Goal: Information Seeking & Learning: Check status

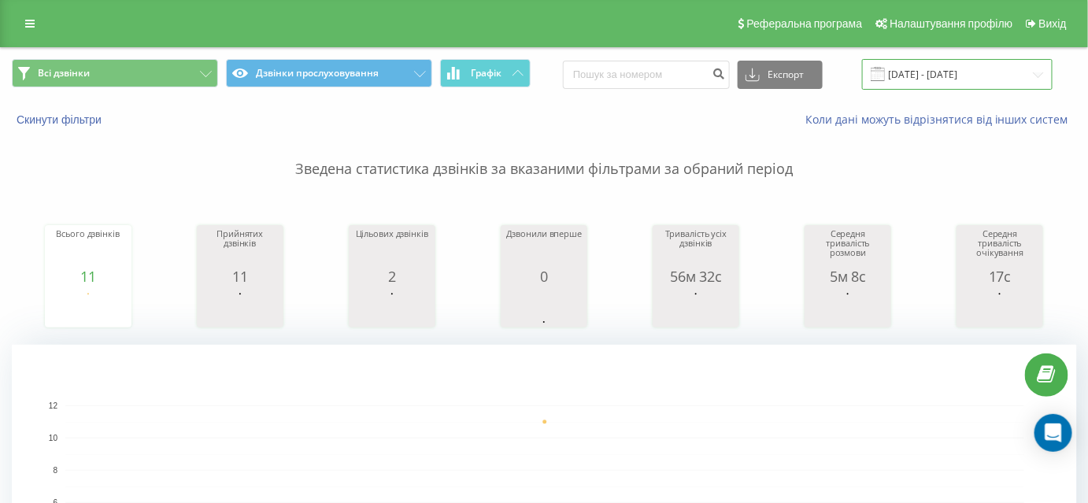
click at [970, 68] on input "19.08.2025 - 19.08.2025" at bounding box center [957, 74] width 190 height 31
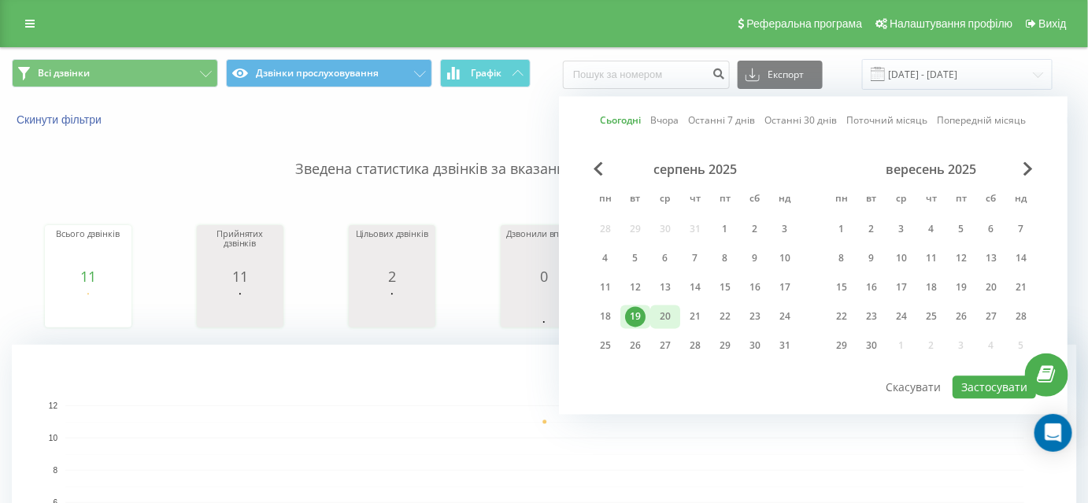
click at [659, 314] on div "20" at bounding box center [665, 317] width 20 height 20
click at [996, 382] on button "Застосувати" at bounding box center [993, 387] width 83 height 23
type input "[DATE] - [DATE]"
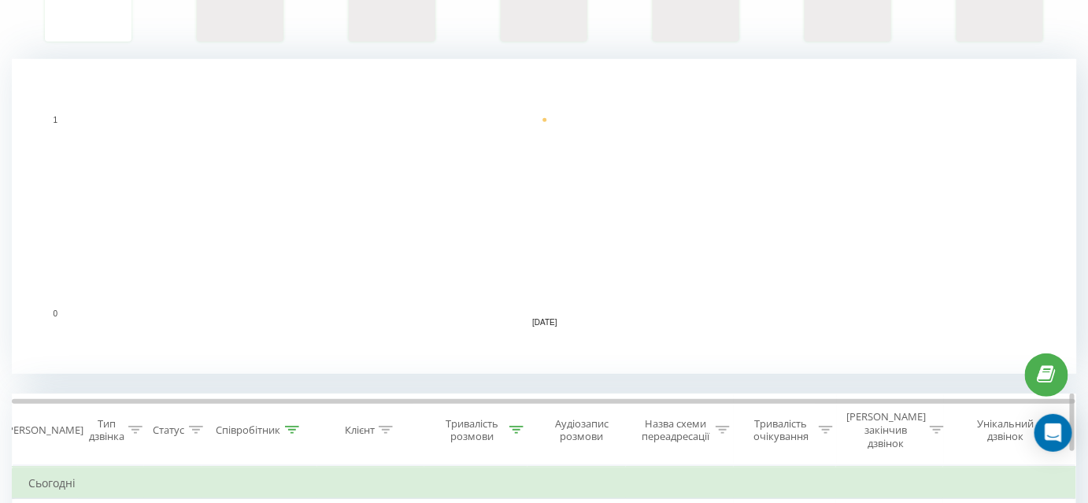
scroll to position [357, 0]
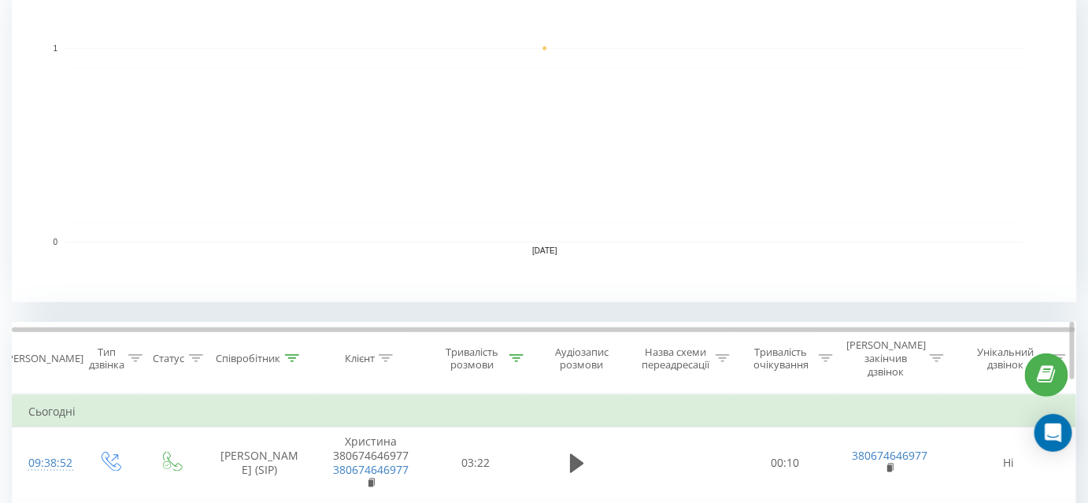
click at [297, 354] on icon at bounding box center [292, 358] width 14 height 8
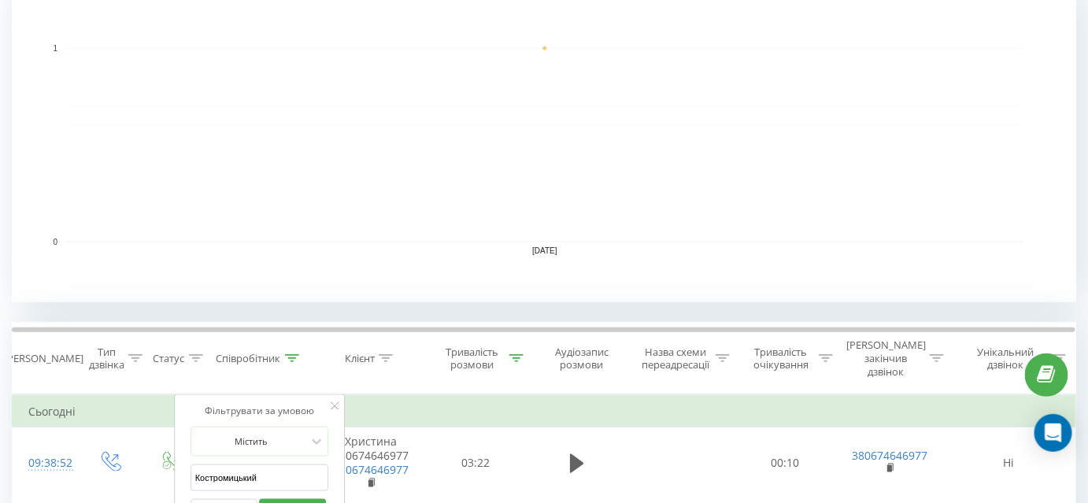
click at [231, 499] on button "Скасувати" at bounding box center [223, 509] width 67 height 20
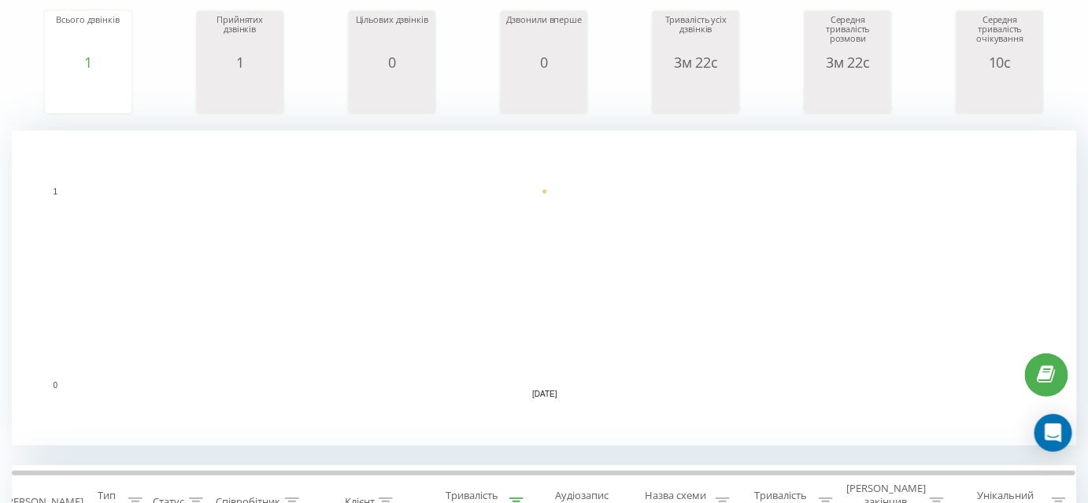
scroll to position [501, 0]
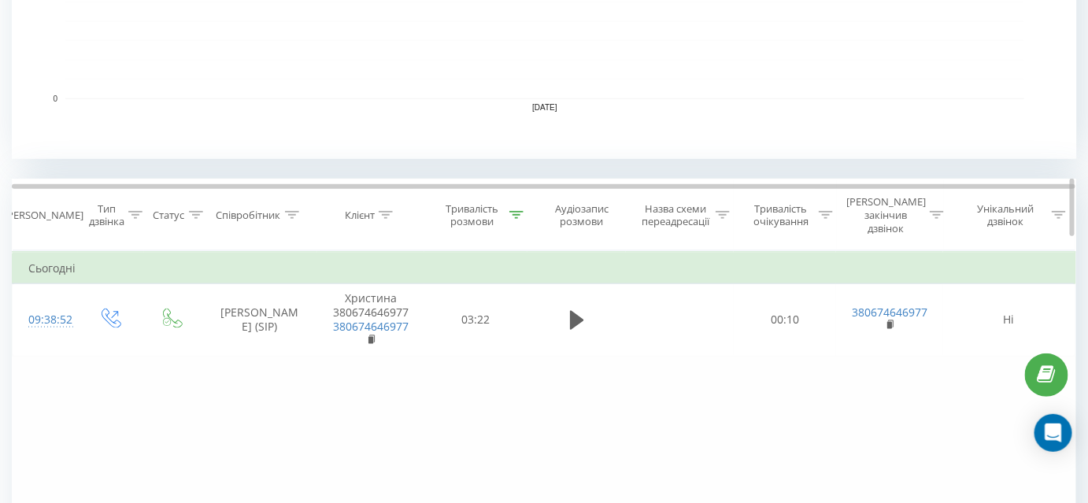
click at [515, 211] on icon at bounding box center [516, 215] width 14 height 8
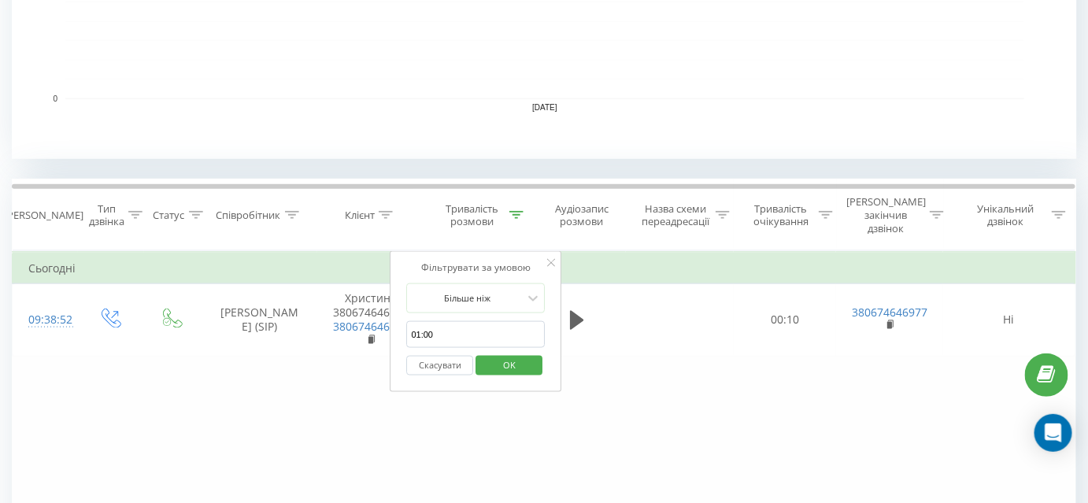
click at [457, 356] on button "Скасувати" at bounding box center [440, 366] width 67 height 20
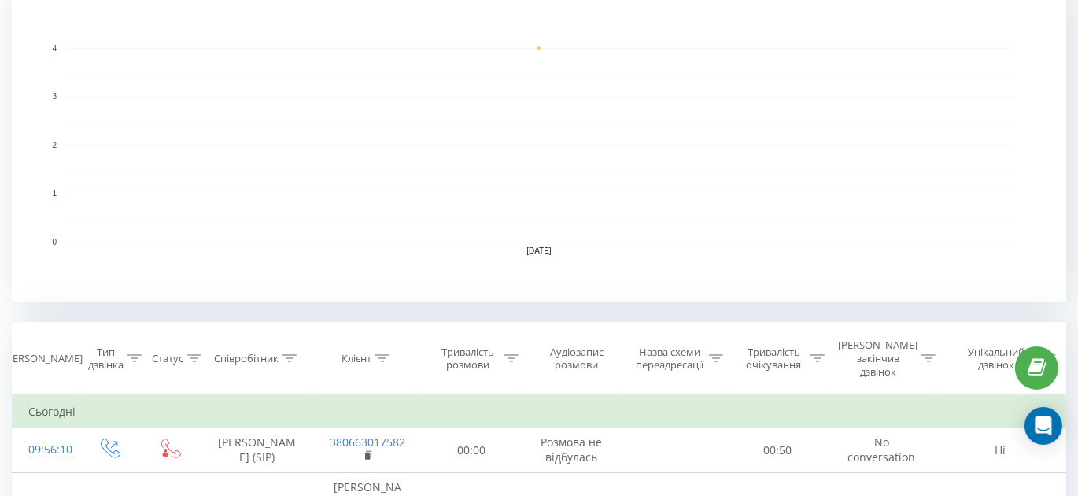
scroll to position [572, 0]
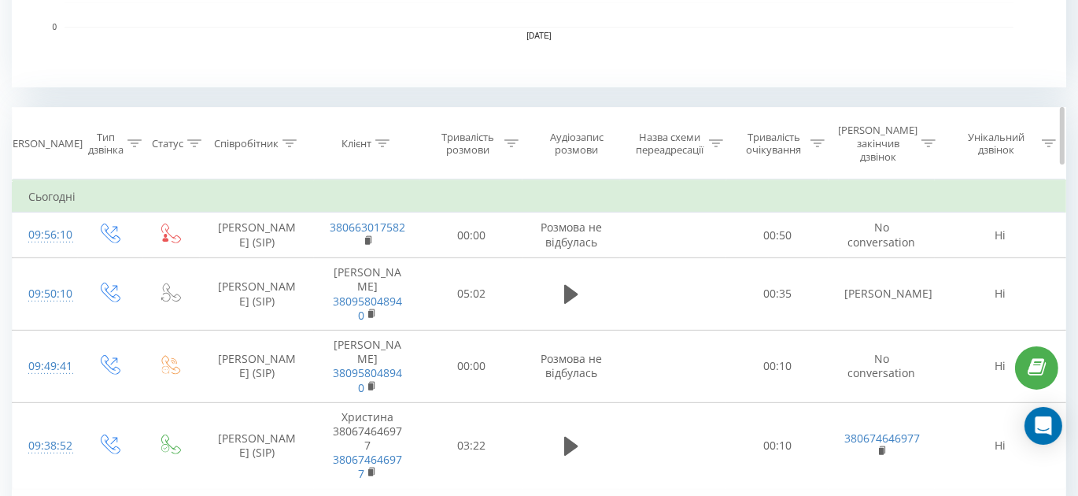
click at [293, 139] on icon at bounding box center [290, 143] width 14 height 8
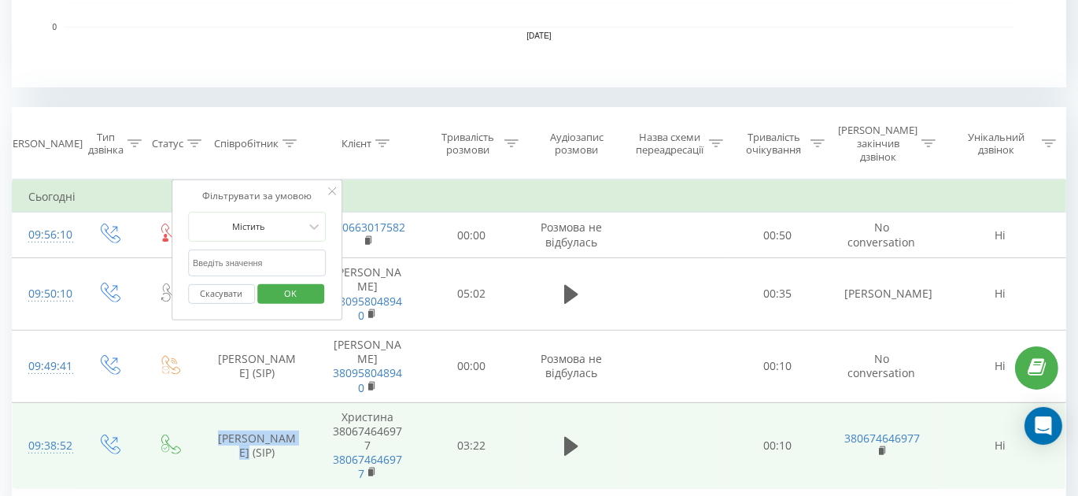
drag, startPoint x: 214, startPoint y: 383, endPoint x: 231, endPoint y: 401, distance: 24.5
click at [231, 402] on td "[PERSON_NAME] (SIP)" at bounding box center [257, 445] width 114 height 87
copy td "Костромицький"
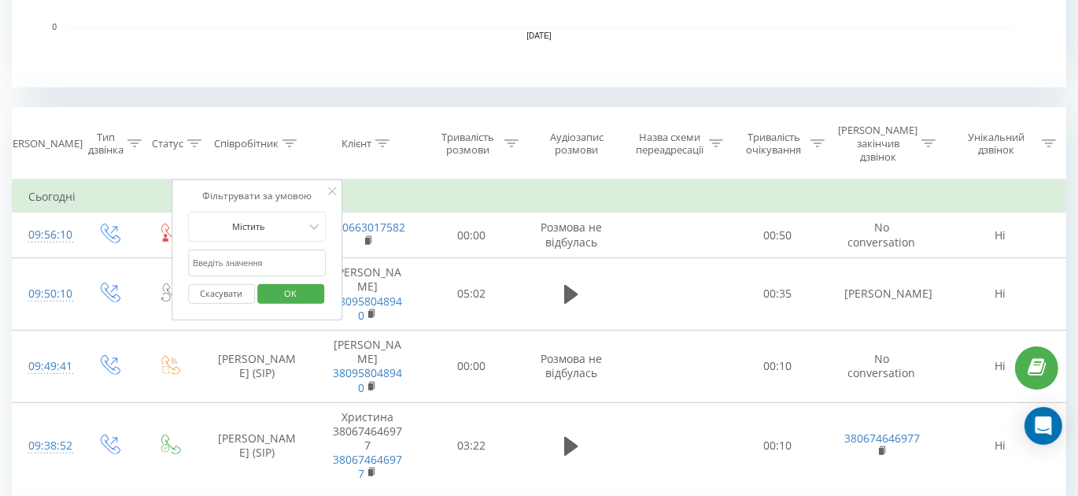
click at [260, 249] on input "text" at bounding box center [257, 263] width 139 height 28
paste input "Костромицький"
type input "Костромицький"
click at [307, 281] on span "OK" at bounding box center [290, 293] width 44 height 24
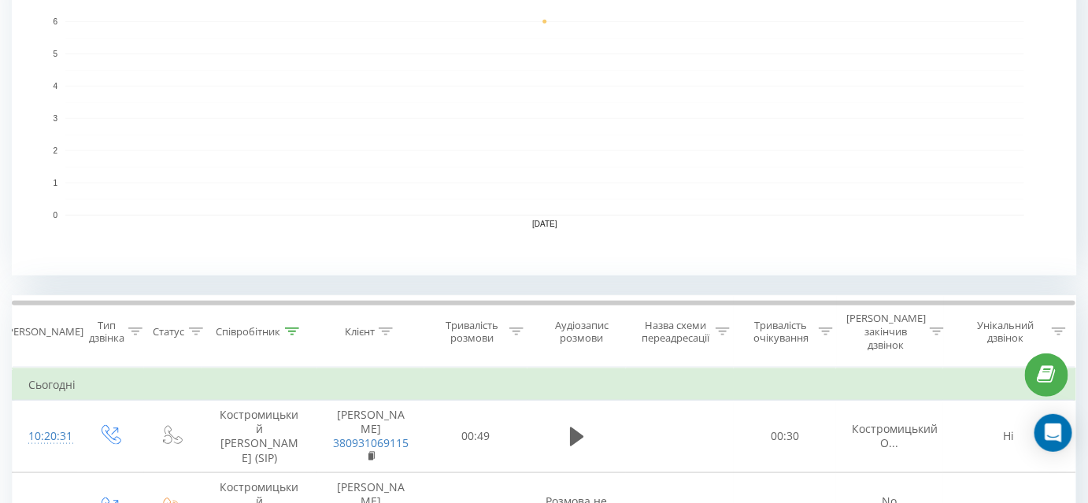
scroll to position [501, 0]
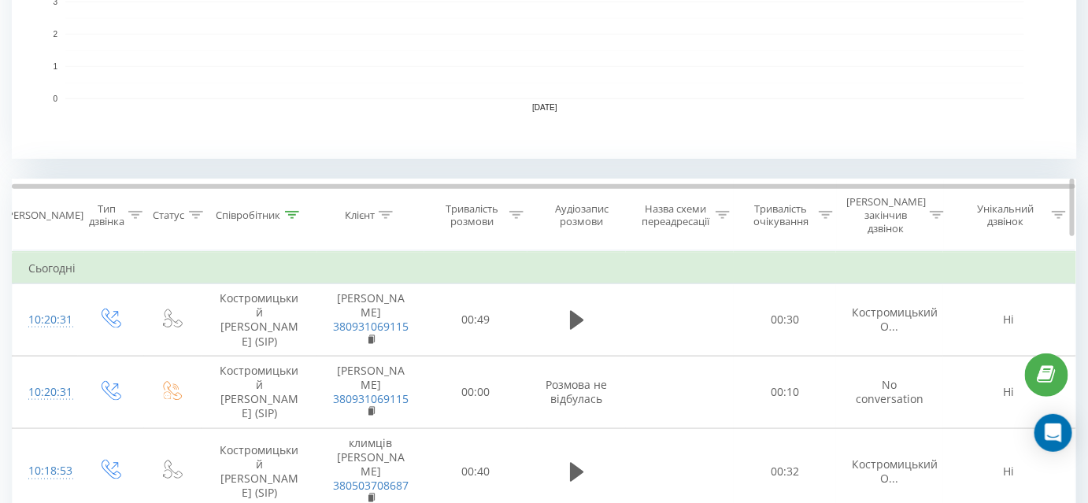
click at [516, 211] on icon at bounding box center [516, 215] width 14 height 8
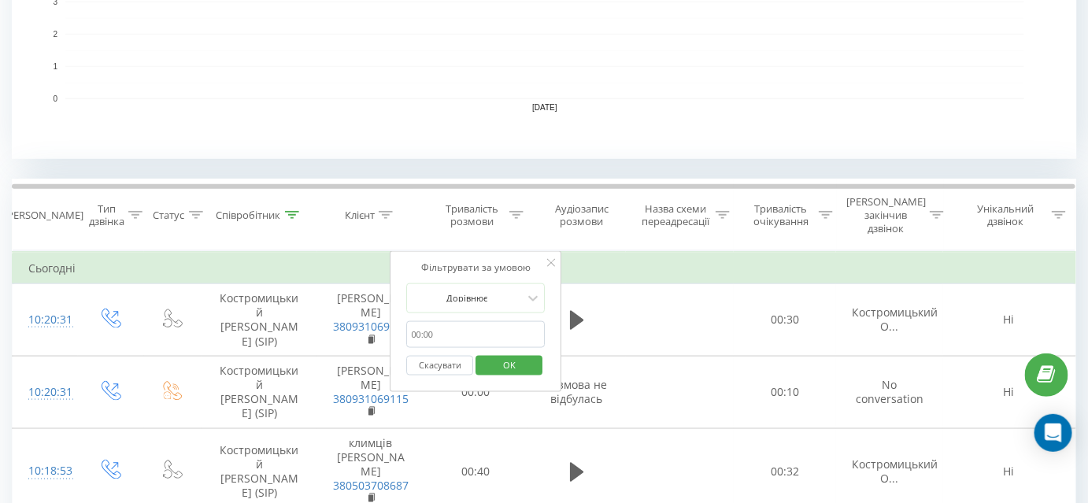
click at [452, 322] on input "text" at bounding box center [476, 335] width 139 height 28
type input "01:00"
click at [526, 290] on icon at bounding box center [533, 298] width 16 height 16
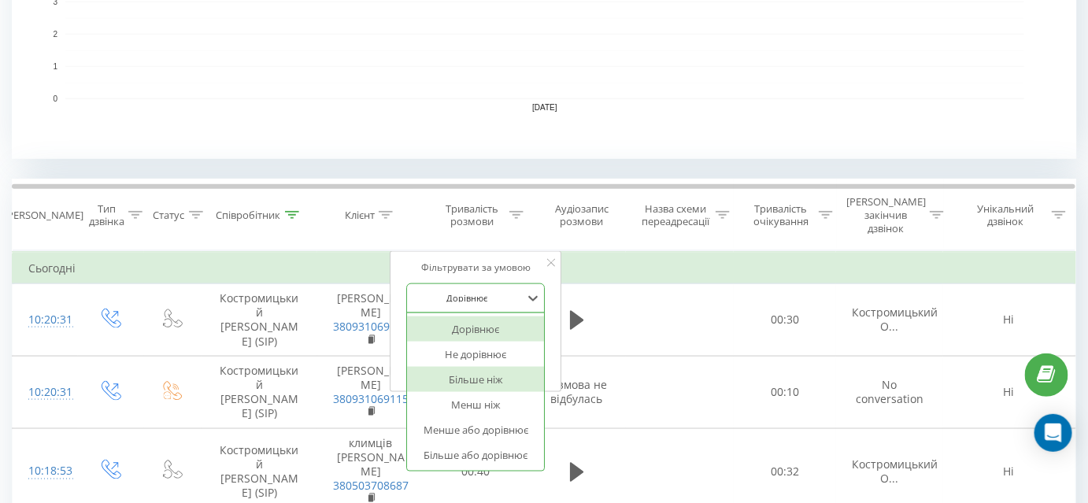
click at [475, 367] on div "Більше ніж" at bounding box center [476, 379] width 137 height 25
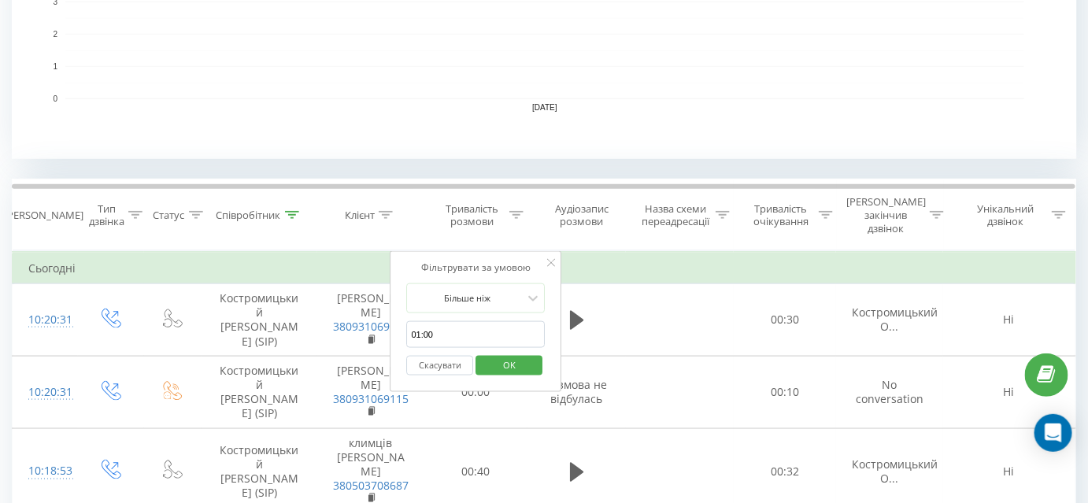
click at [518, 353] on span "OK" at bounding box center [509, 365] width 44 height 24
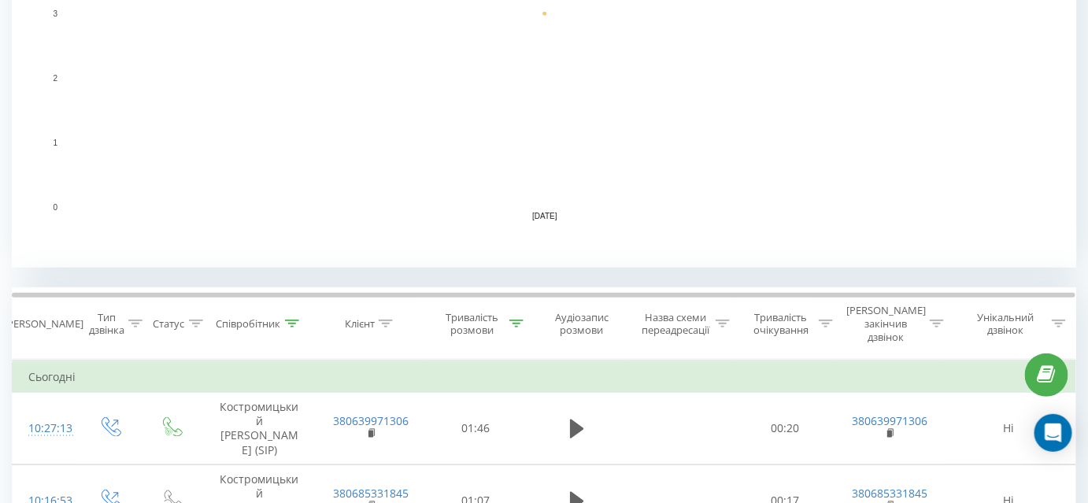
scroll to position [501, 0]
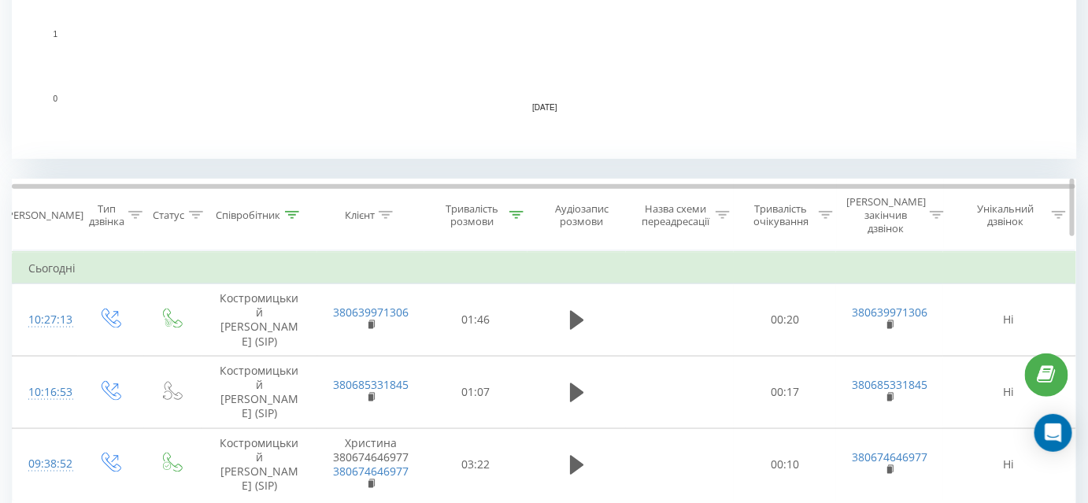
click at [516, 211] on icon at bounding box center [516, 215] width 14 height 8
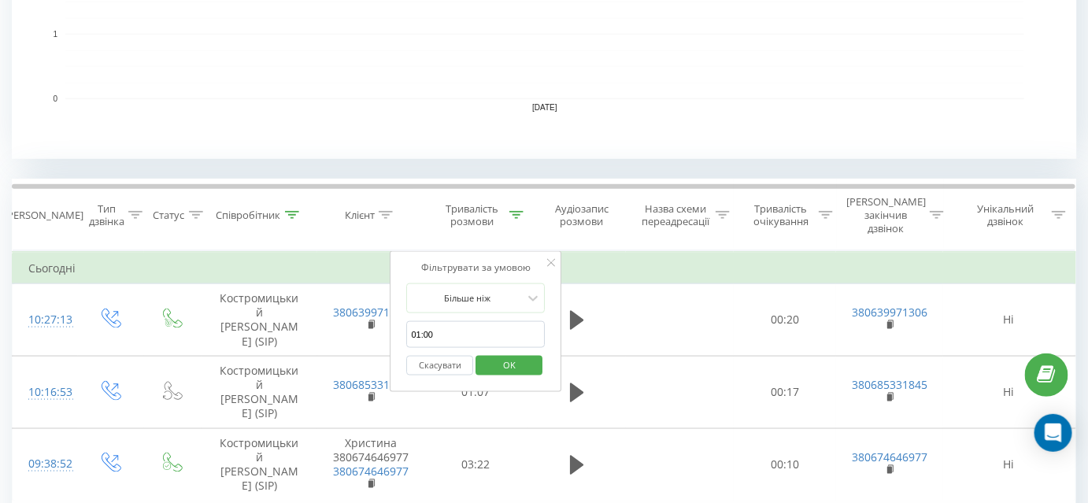
click at [442, 356] on button "Скасувати" at bounding box center [440, 366] width 67 height 20
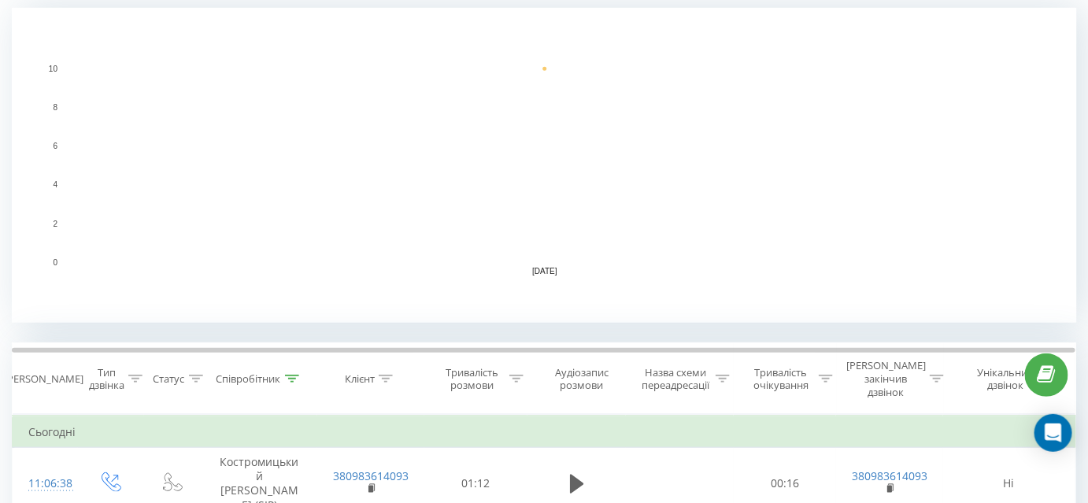
scroll to position [357, 0]
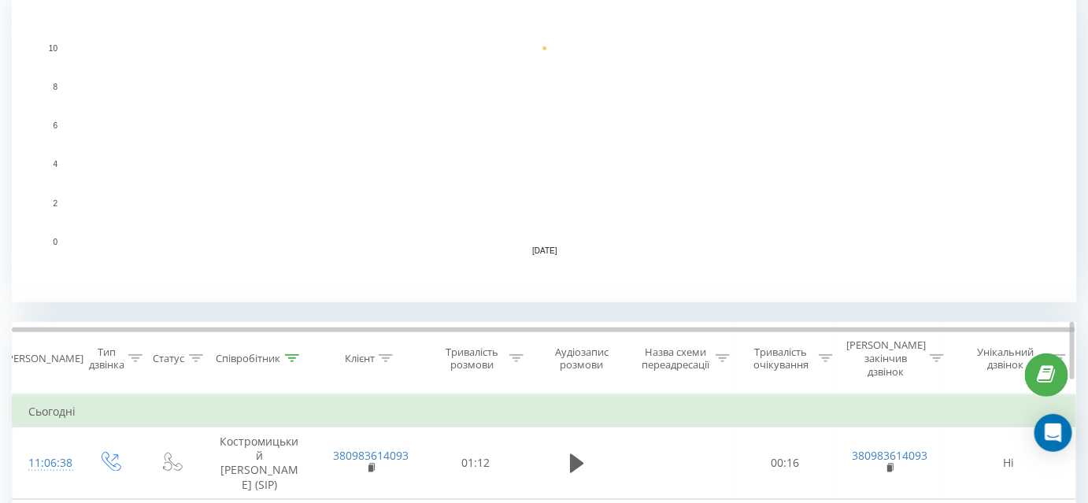
click at [518, 354] on icon at bounding box center [516, 358] width 14 height 8
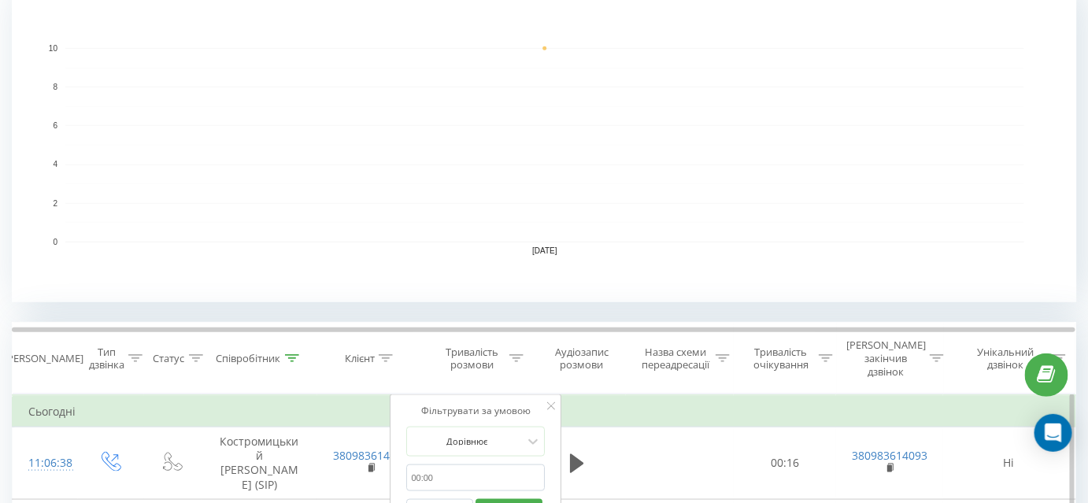
click at [473, 464] on input "text" at bounding box center [476, 478] width 139 height 28
type input "01:00"
click at [493, 427] on div "Дорівнює" at bounding box center [476, 442] width 139 height 30
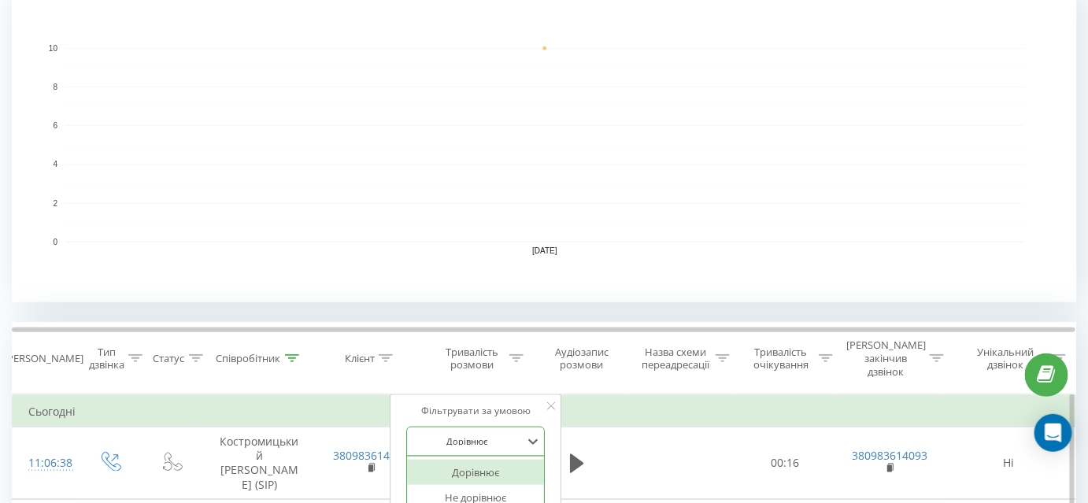
scroll to position [453, 0]
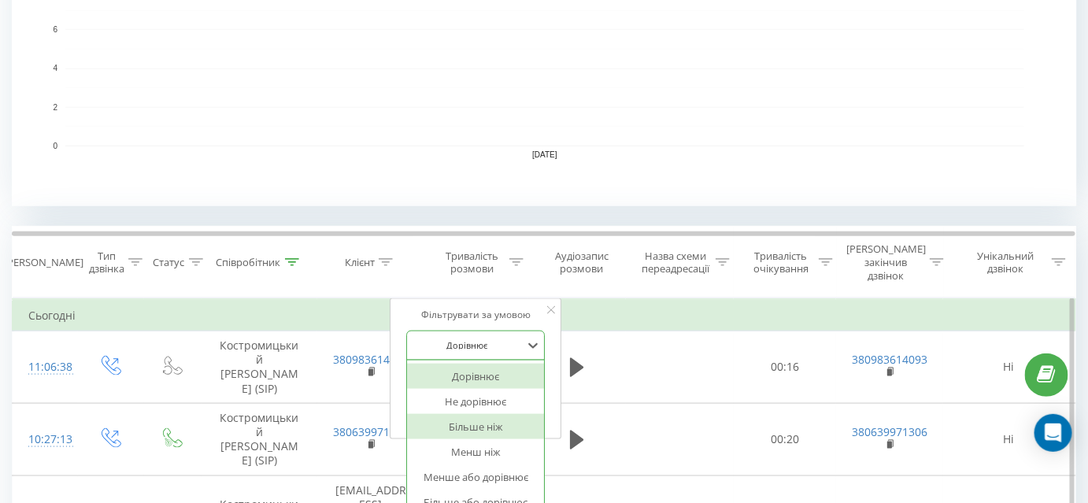
click at [493, 417] on div "Більше ніж" at bounding box center [476, 426] width 137 height 25
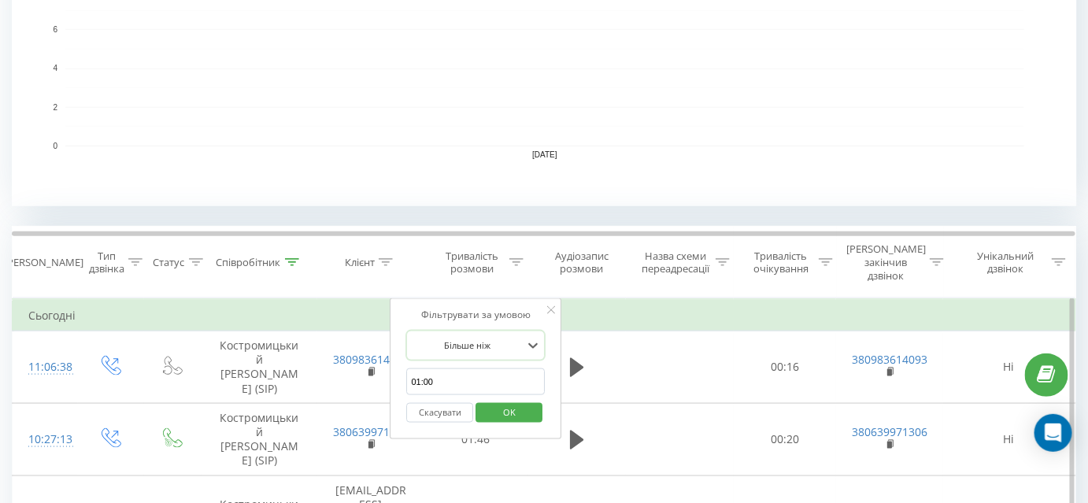
click at [510, 400] on span "OK" at bounding box center [509, 412] width 44 height 24
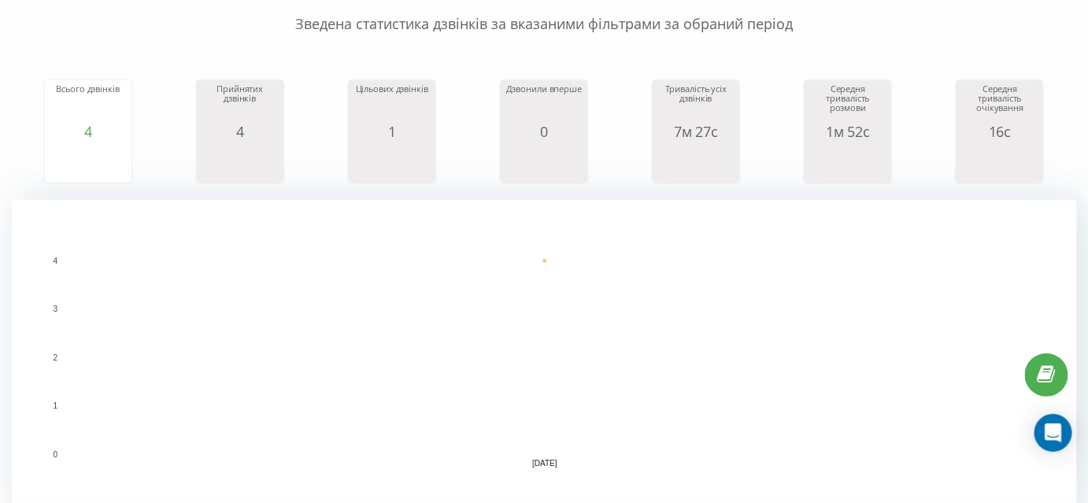
scroll to position [3, 0]
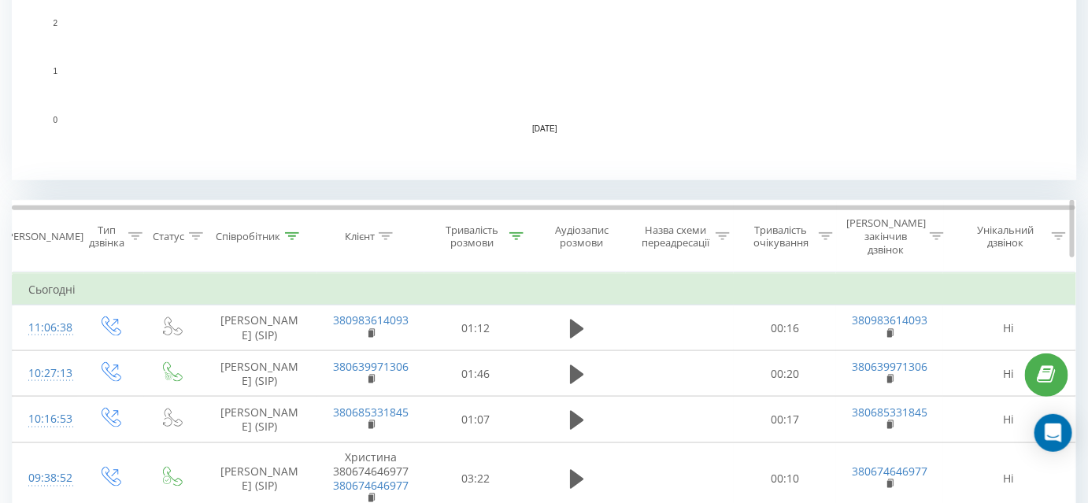
scroll to position [572, 0]
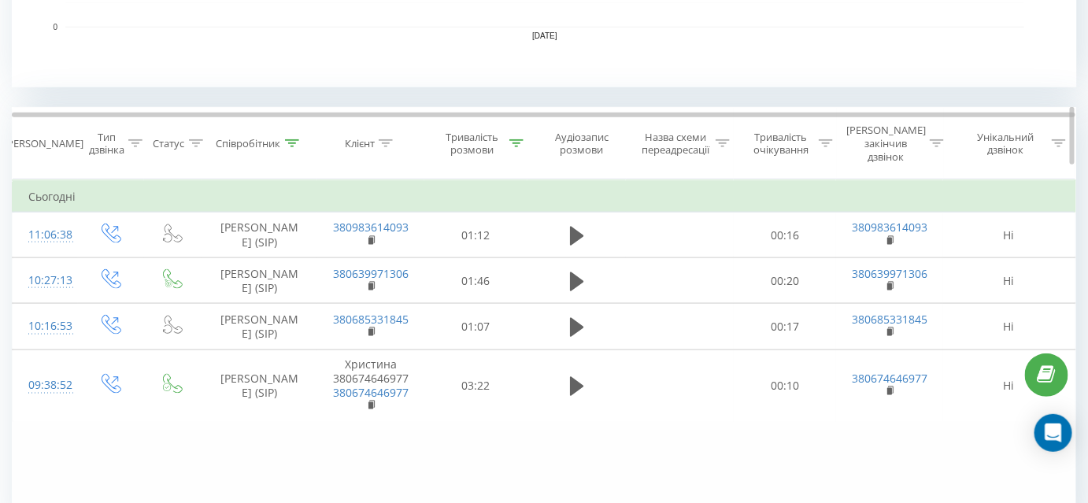
click at [290, 139] on icon at bounding box center [292, 143] width 14 height 8
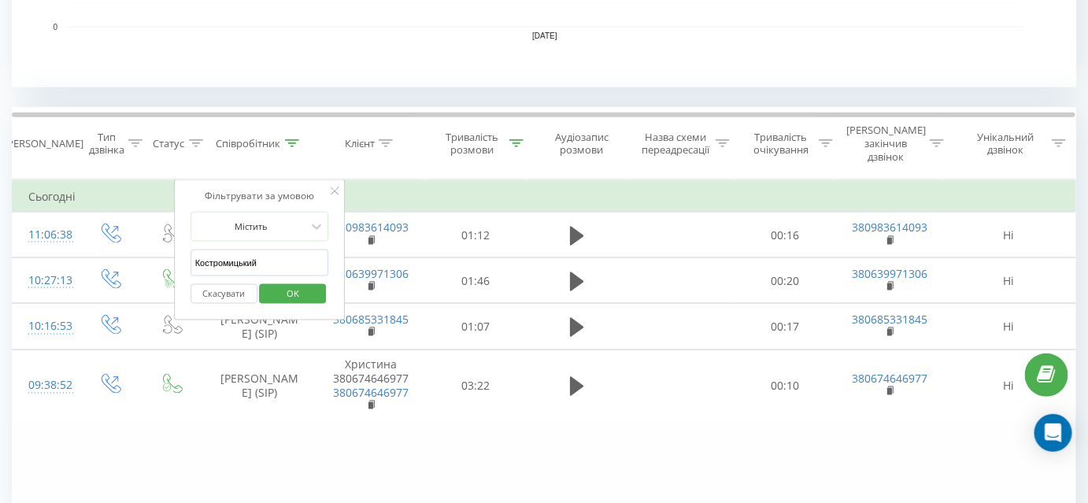
click at [285, 249] on input "Костромицький" at bounding box center [259, 263] width 139 height 28
type input "Тягло"
click button "OK" at bounding box center [293, 294] width 67 height 20
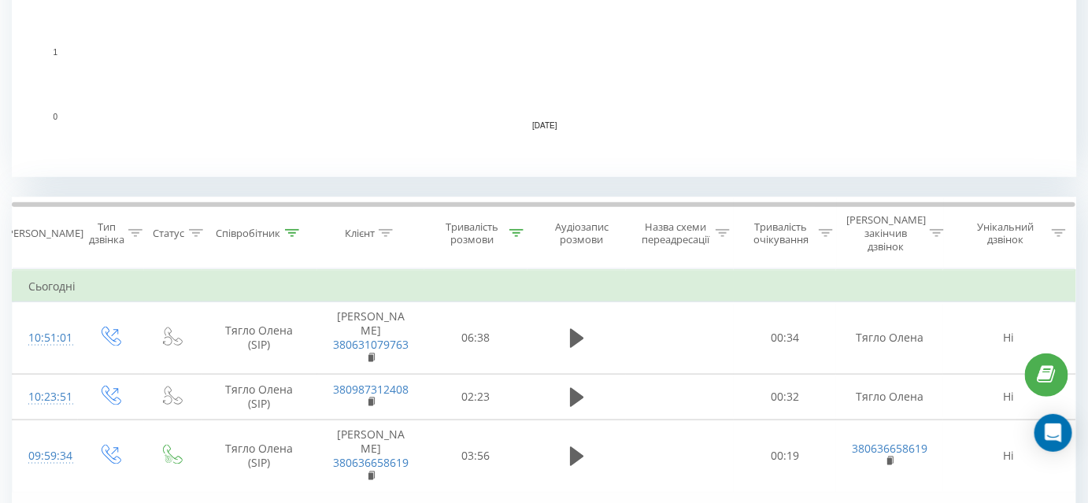
scroll to position [647, 0]
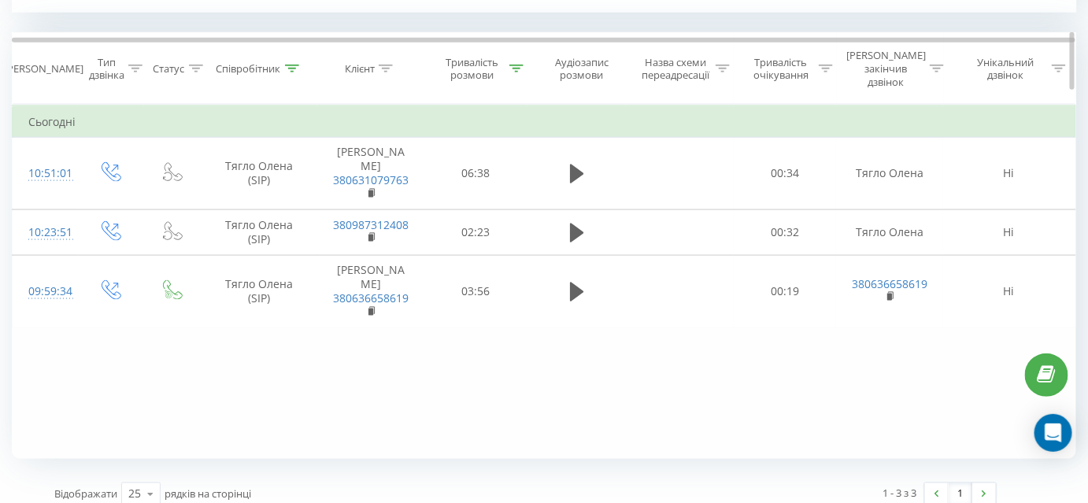
click at [289, 65] on icon at bounding box center [292, 69] width 14 height 8
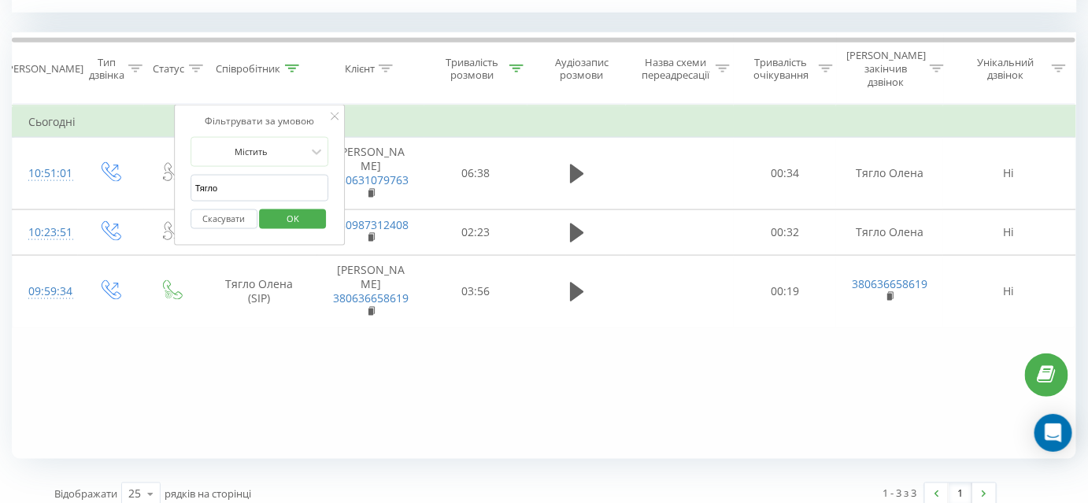
click at [271, 175] on input "Тягло" at bounding box center [259, 189] width 139 height 28
type input "Заборська"
click button "OK" at bounding box center [293, 219] width 67 height 20
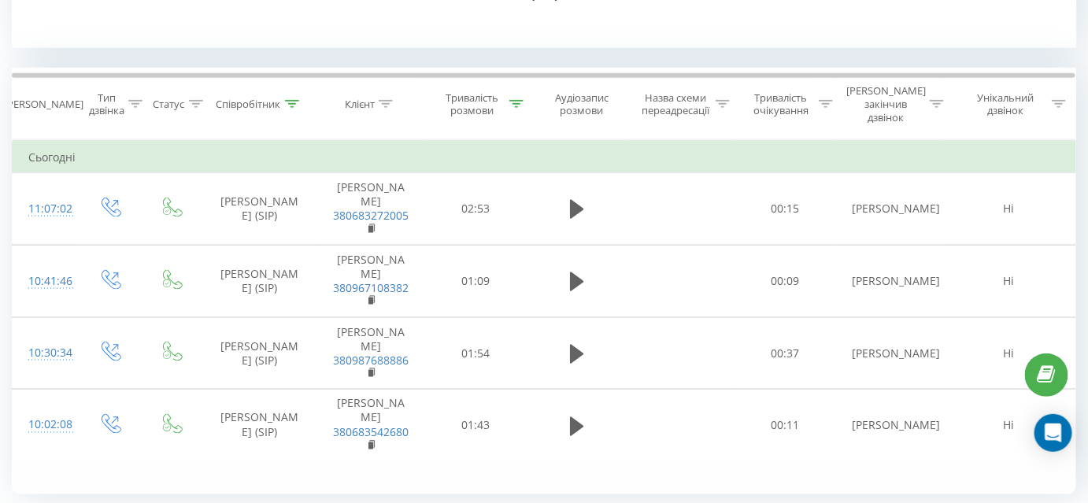
scroll to position [647, 0]
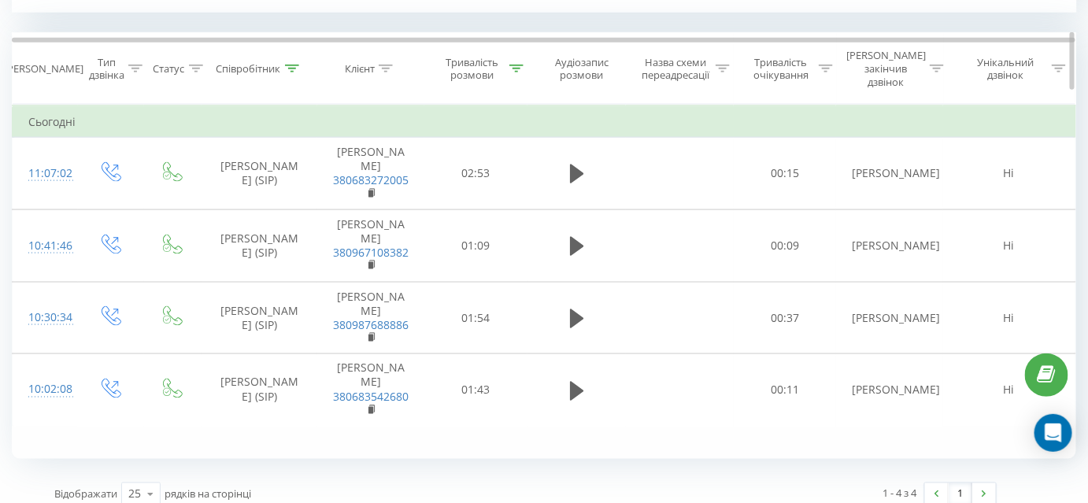
click at [294, 65] on icon at bounding box center [292, 69] width 14 height 8
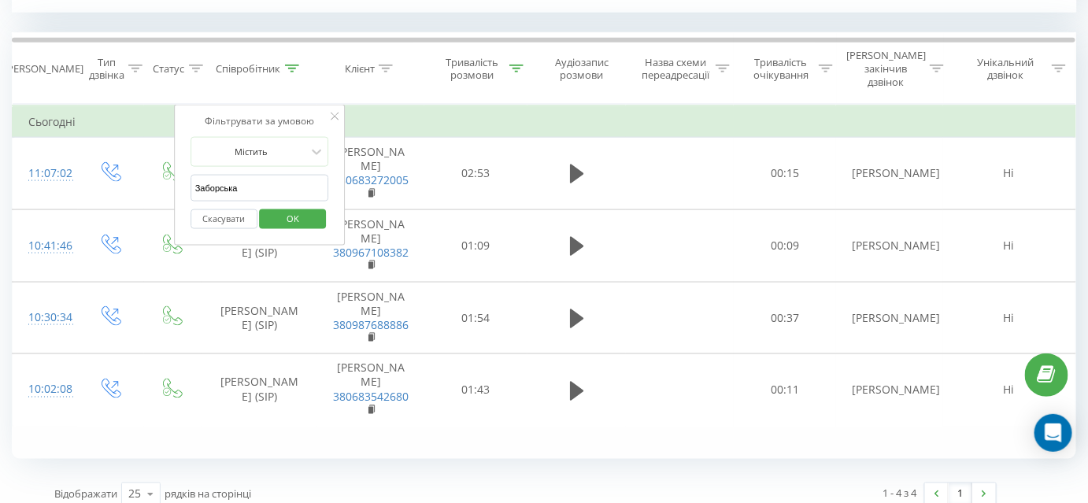
click at [253, 175] on input "Заборська" at bounding box center [259, 189] width 139 height 28
type input "Бакулін"
click button "OK" at bounding box center [293, 219] width 67 height 20
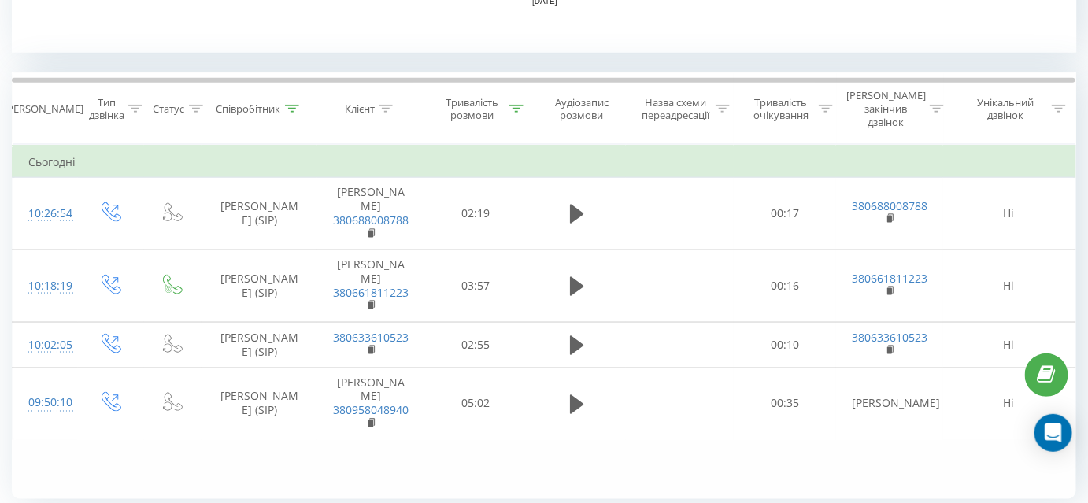
scroll to position [647, 0]
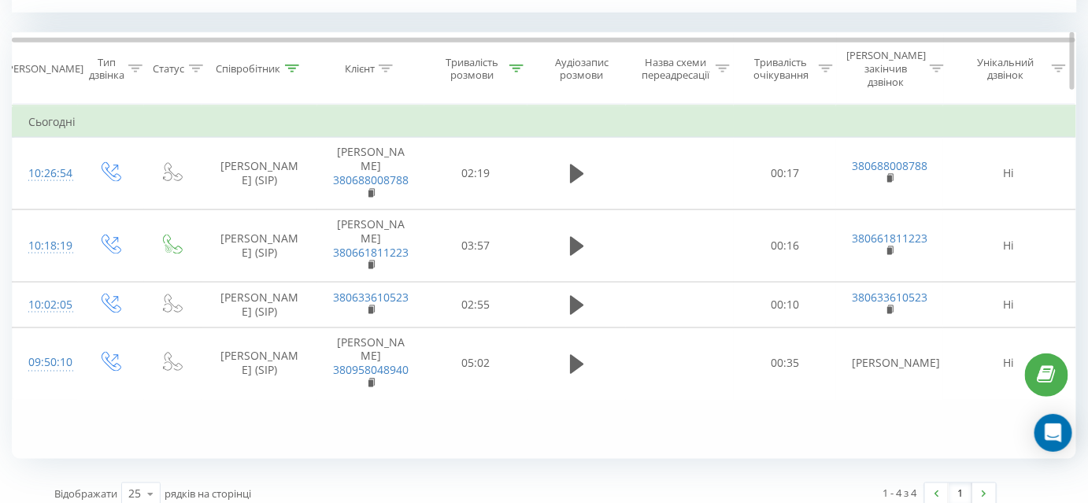
click at [291, 65] on icon at bounding box center [292, 69] width 14 height 8
click at [297, 65] on icon at bounding box center [292, 69] width 14 height 8
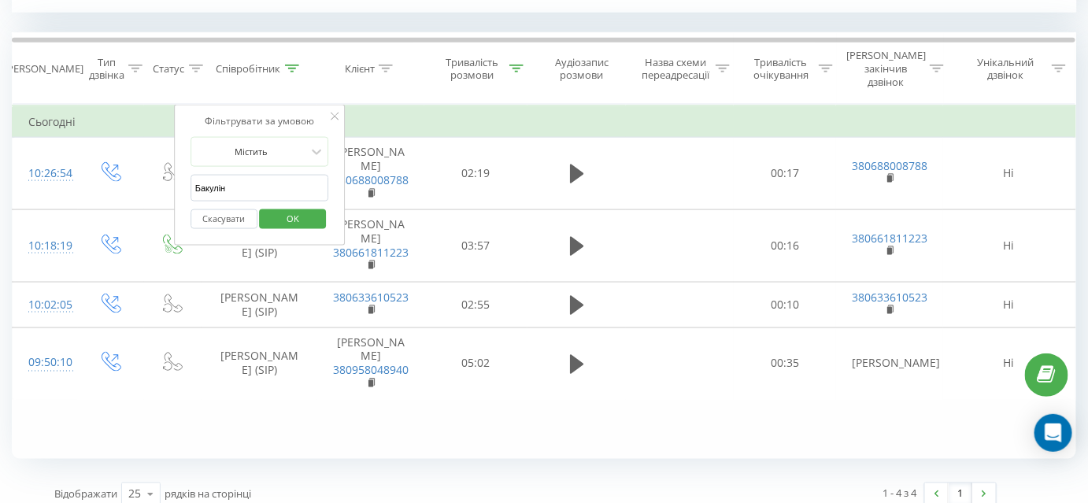
click at [247, 175] on input "Бакулін" at bounding box center [259, 189] width 139 height 28
type input "К"
type input "Костромицький"
click button "OK" at bounding box center [293, 219] width 67 height 20
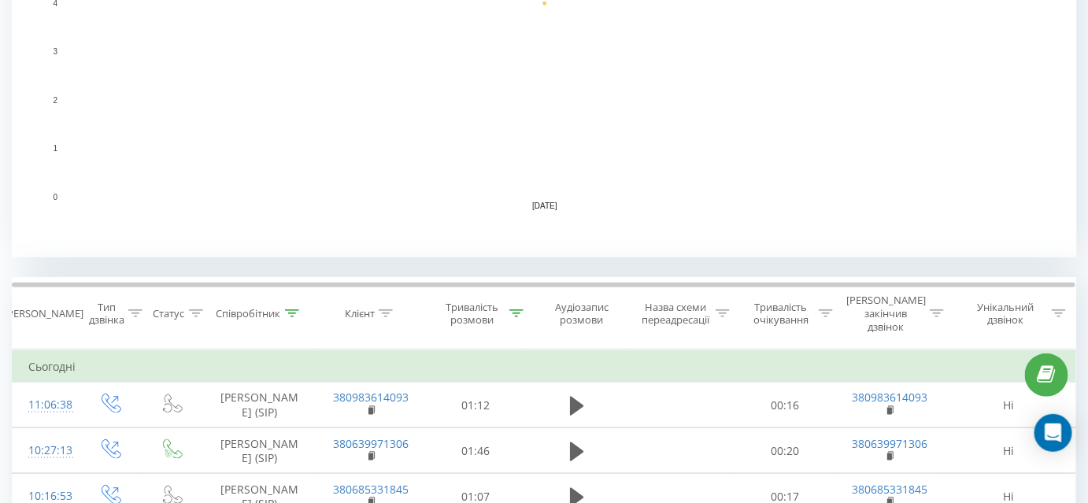
scroll to position [501, 0]
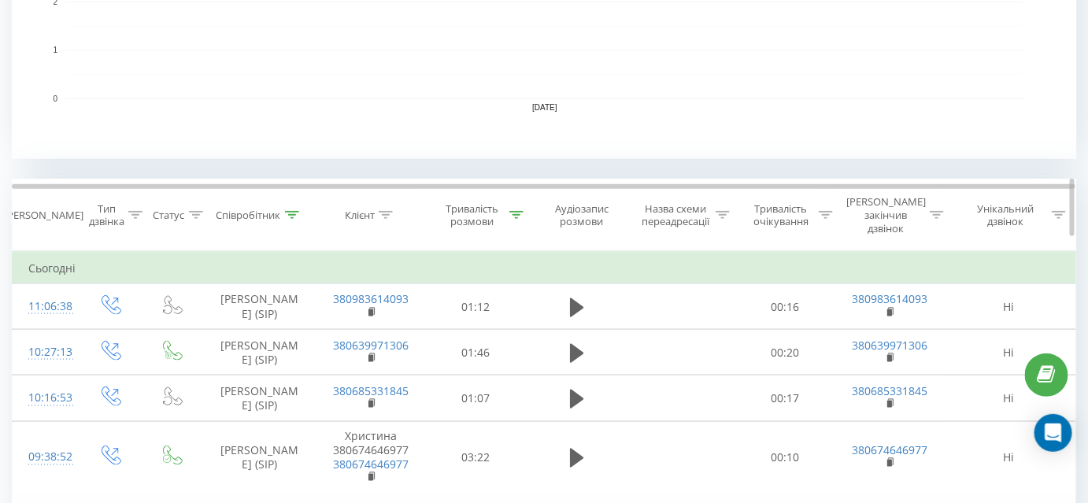
click at [513, 211] on icon at bounding box center [516, 215] width 14 height 8
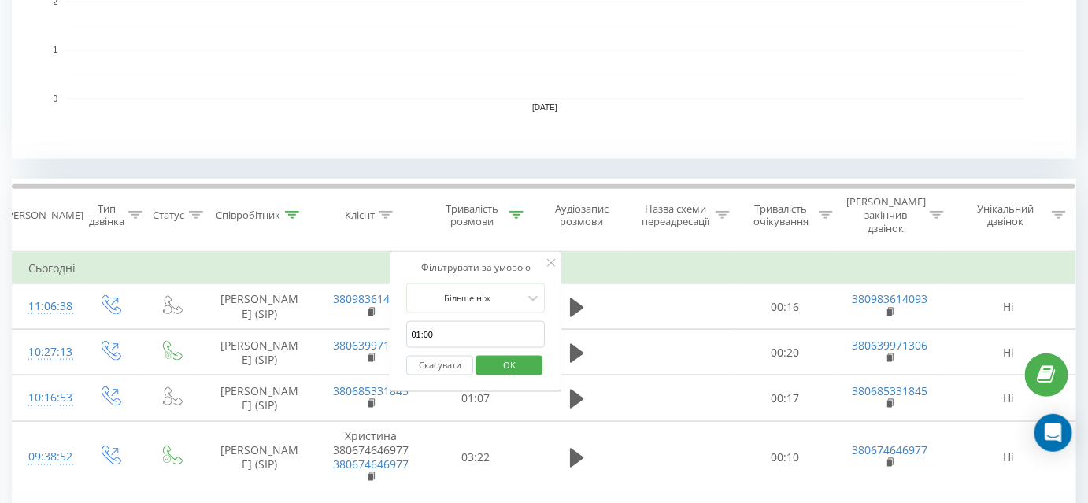
click at [431, 356] on button "Скасувати" at bounding box center [440, 366] width 67 height 20
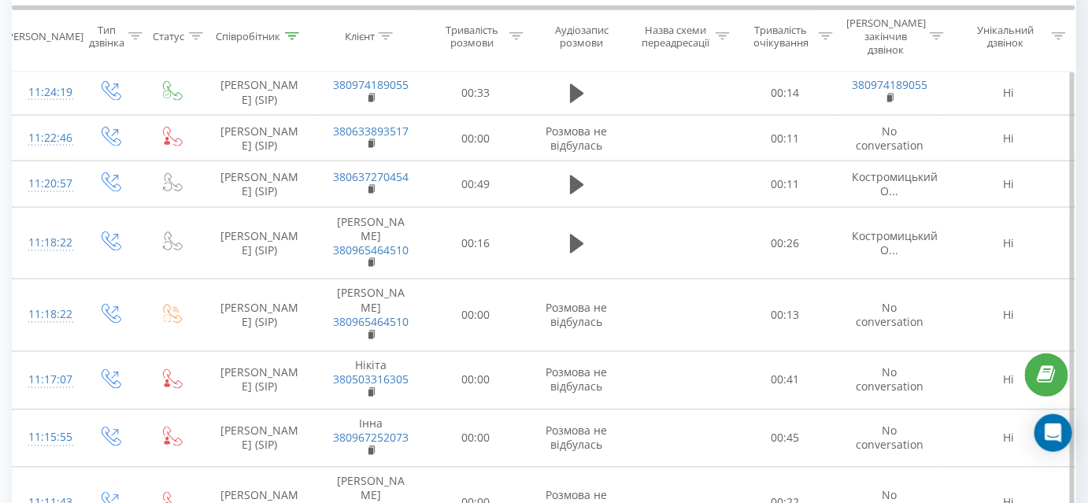
scroll to position [715, 0]
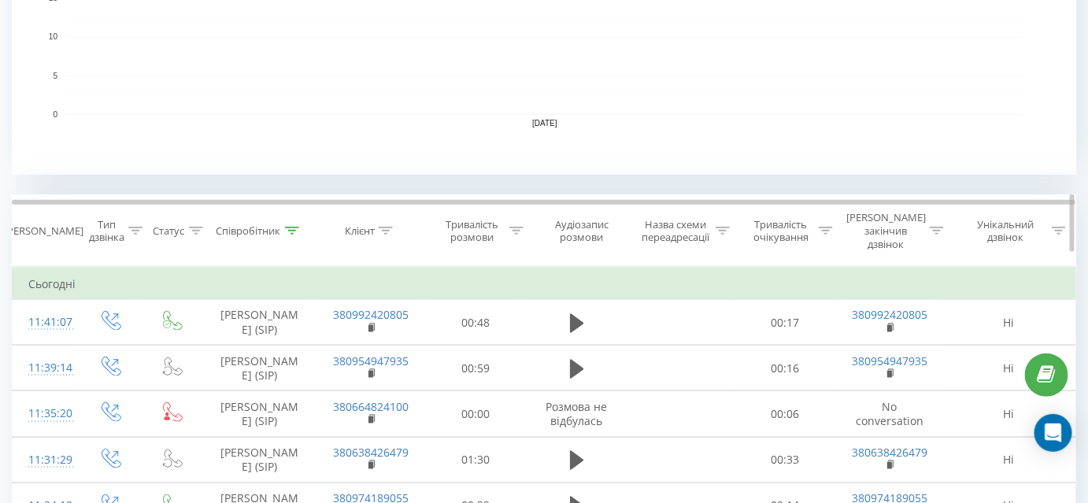
scroll to position [479, 0]
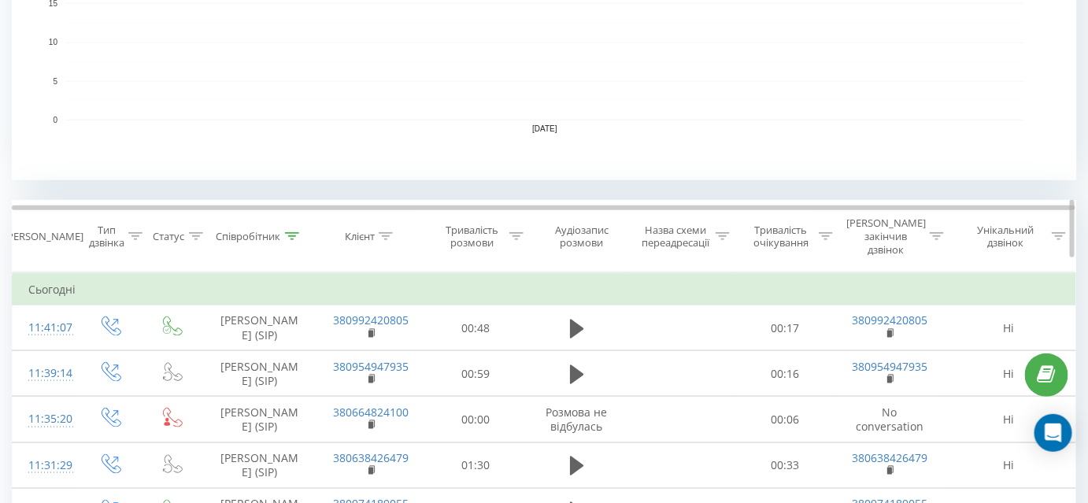
click at [514, 232] on icon at bounding box center [516, 236] width 14 height 8
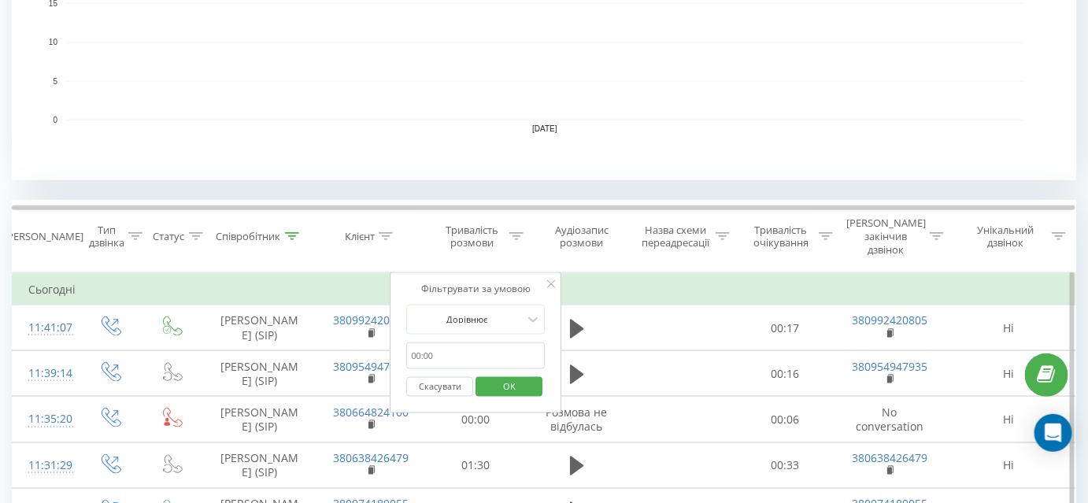
click at [436, 348] on input "text" at bounding box center [476, 356] width 139 height 28
type input "01:00"
click at [515, 312] on div at bounding box center [468, 319] width 112 height 15
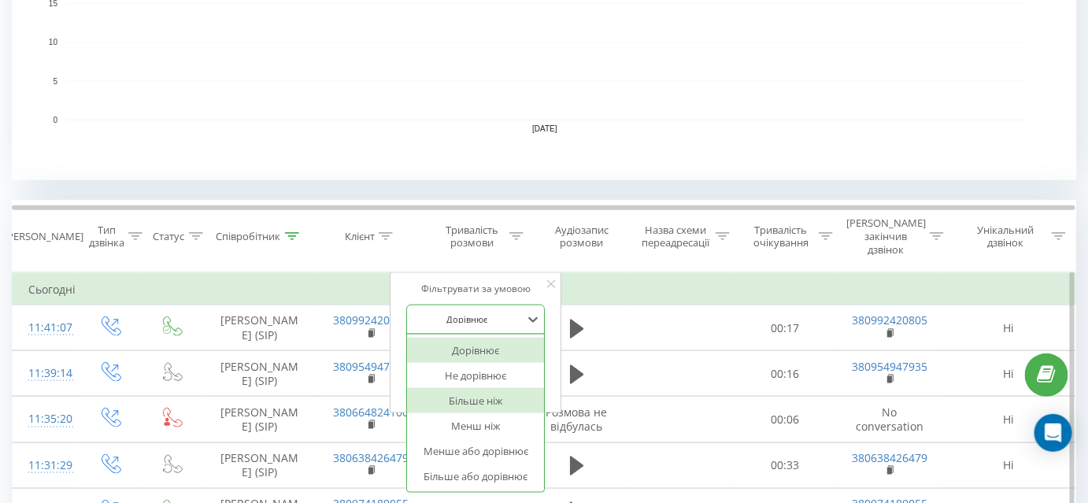
click at [504, 388] on div "Більше ніж" at bounding box center [476, 400] width 137 height 25
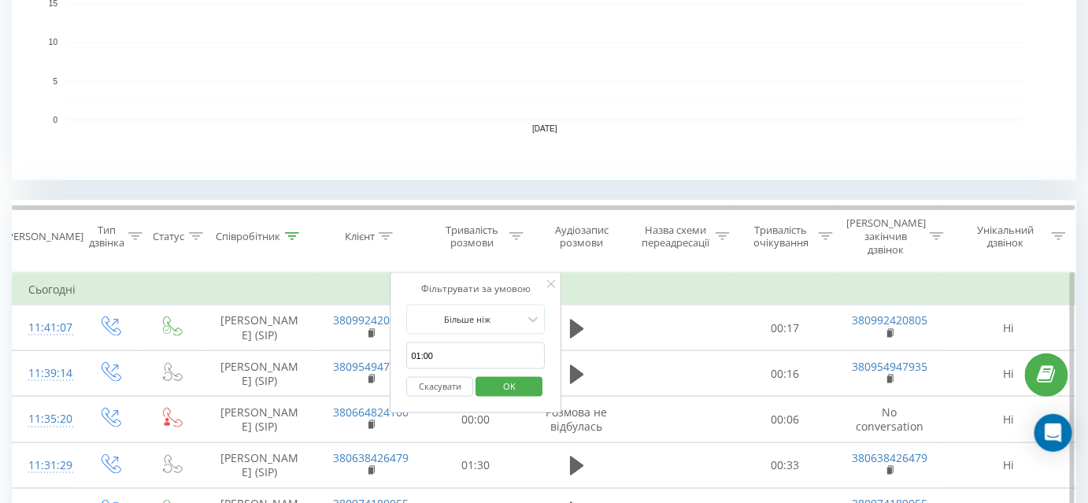
click at [523, 374] on span "OK" at bounding box center [509, 386] width 44 height 24
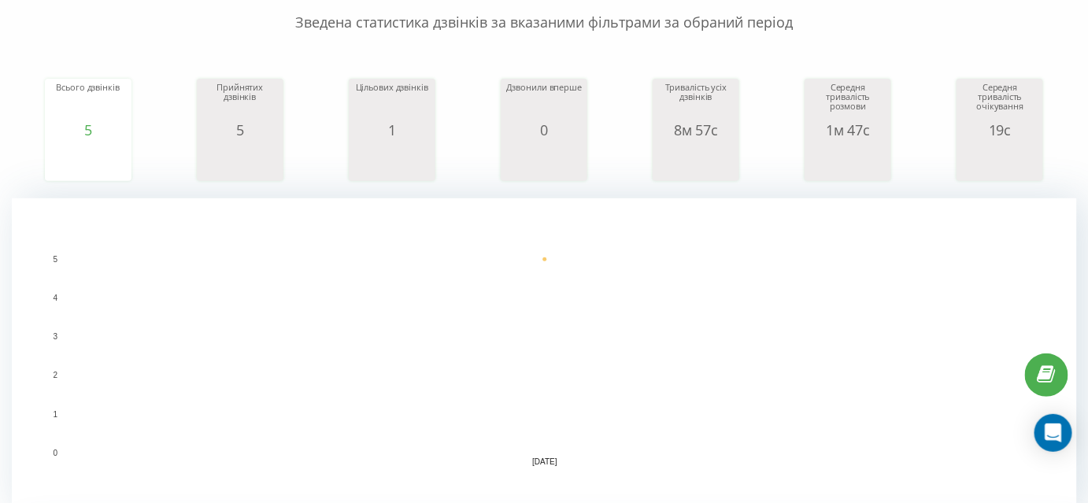
scroll to position [75, 0]
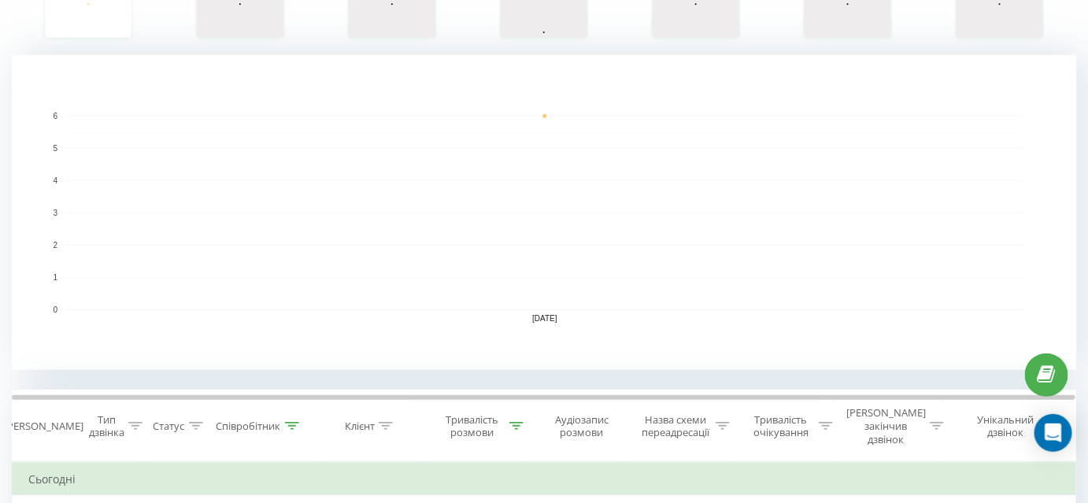
scroll to position [575, 0]
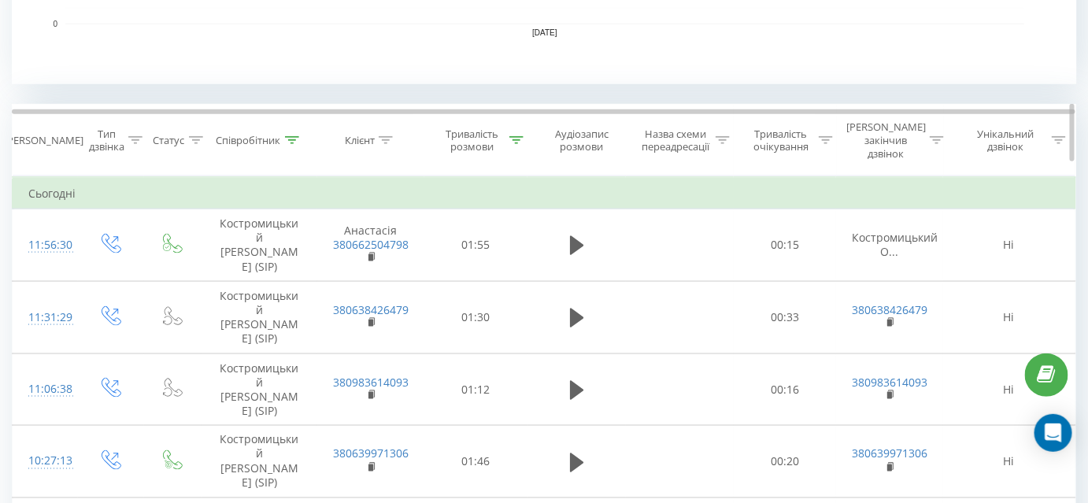
click at [519, 136] on icon at bounding box center [516, 140] width 14 height 8
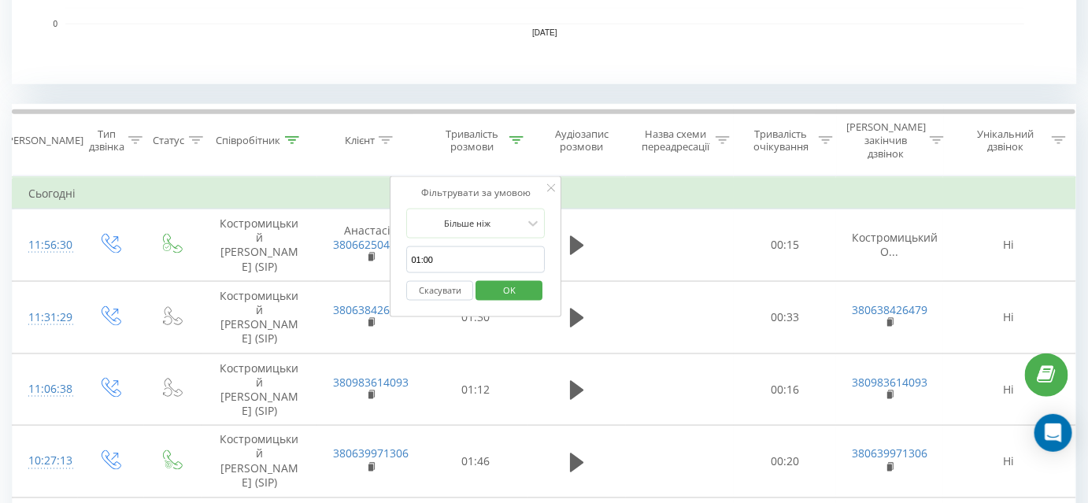
click at [434, 281] on button "Скасувати" at bounding box center [440, 291] width 67 height 20
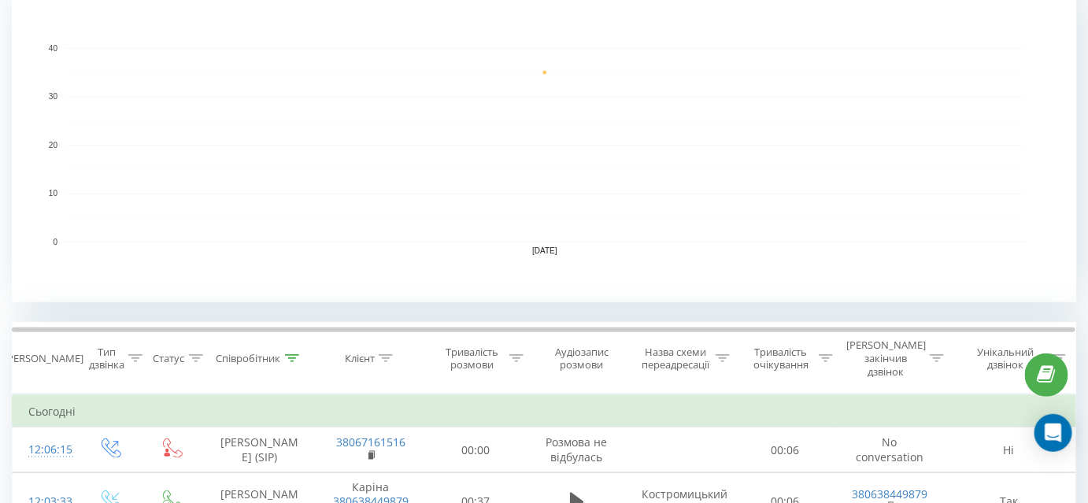
scroll to position [501, 0]
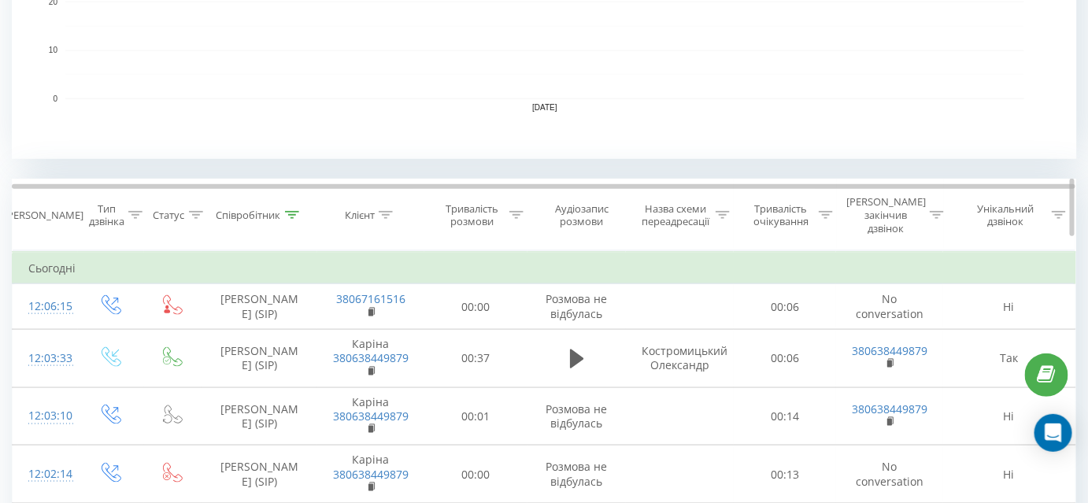
click at [512, 211] on icon at bounding box center [516, 215] width 14 height 8
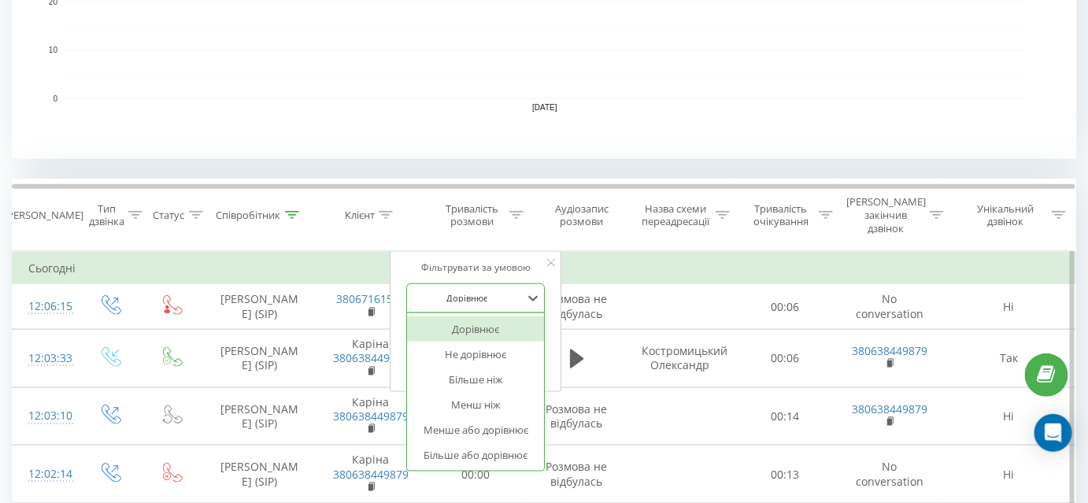
click at [486, 291] on div "Дорівнює" at bounding box center [467, 298] width 115 height 24
click at [478, 367] on div "Більше ніж" at bounding box center [476, 379] width 137 height 25
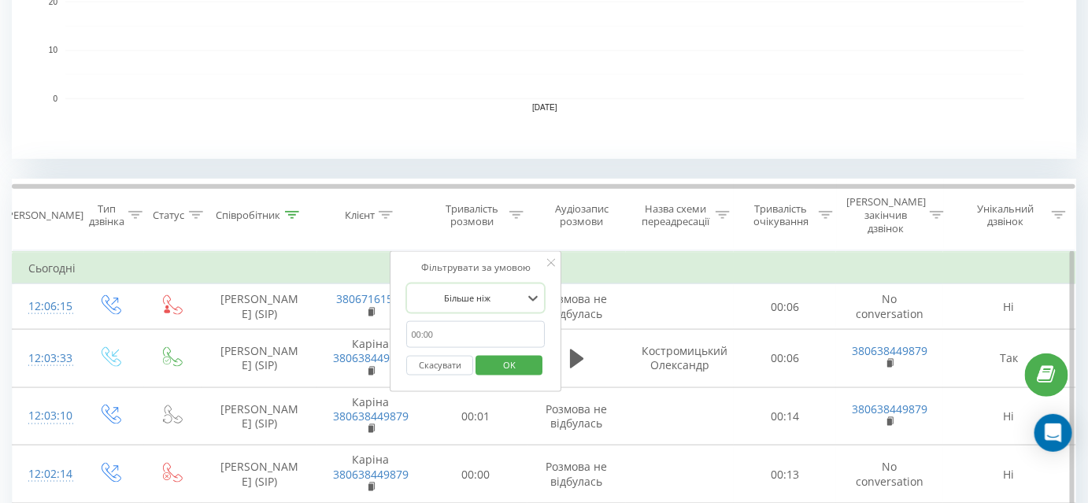
click at [457, 326] on input "text" at bounding box center [476, 335] width 139 height 28
type input "01:00"
click button "OK" at bounding box center [508, 366] width 67 height 20
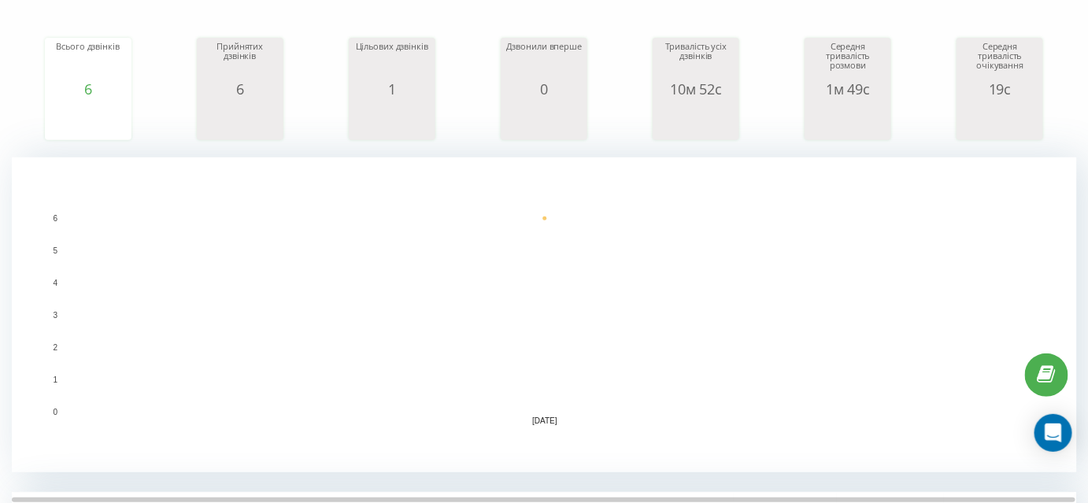
scroll to position [185, 0]
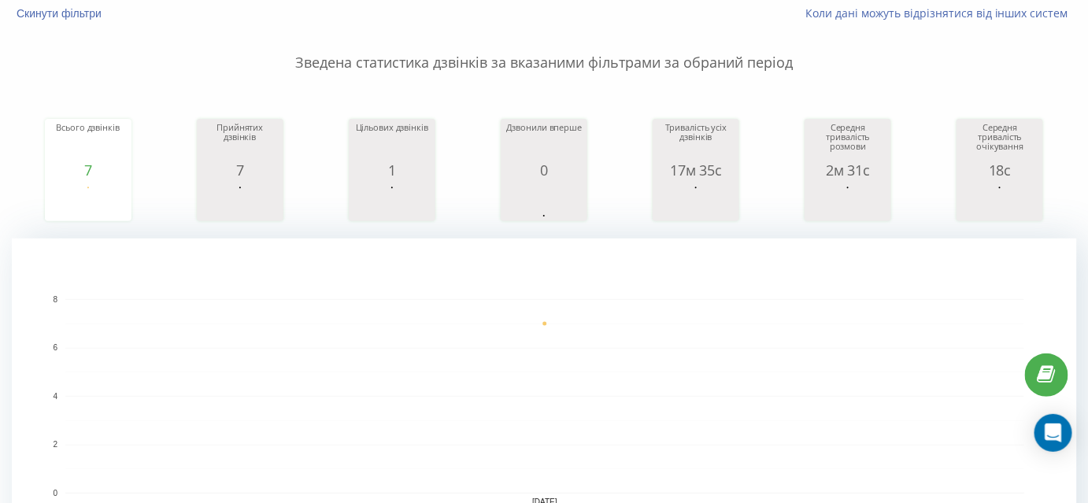
scroll to position [28, 0]
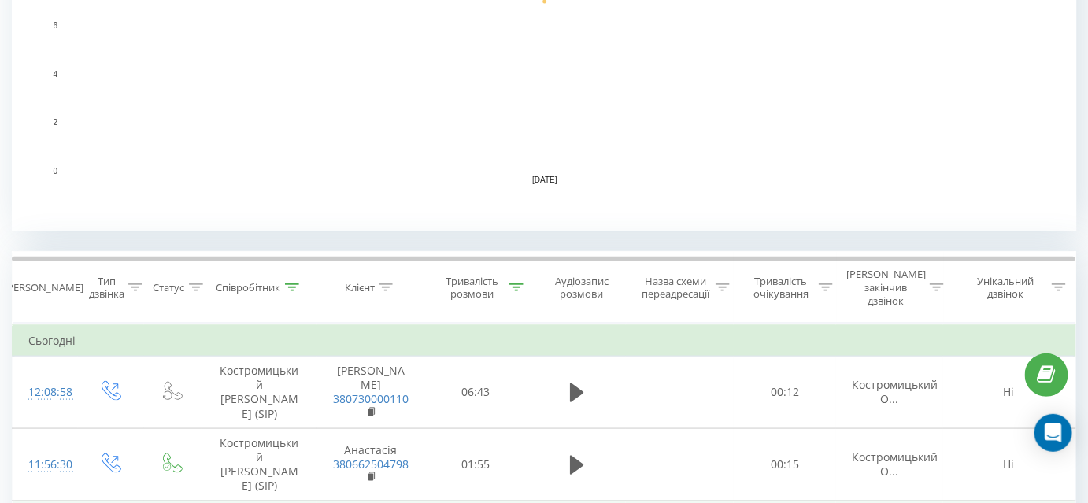
scroll to position [572, 0]
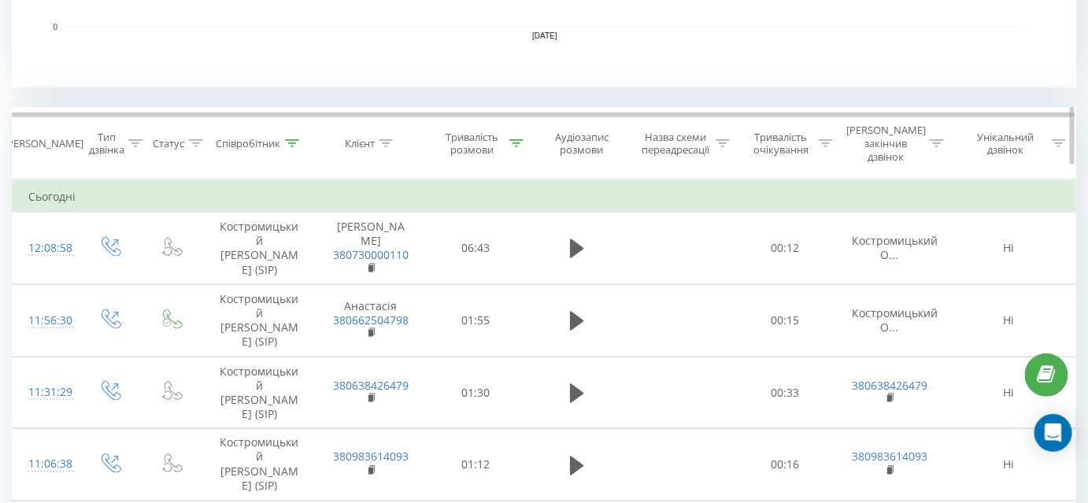
click at [519, 139] on icon at bounding box center [516, 143] width 14 height 8
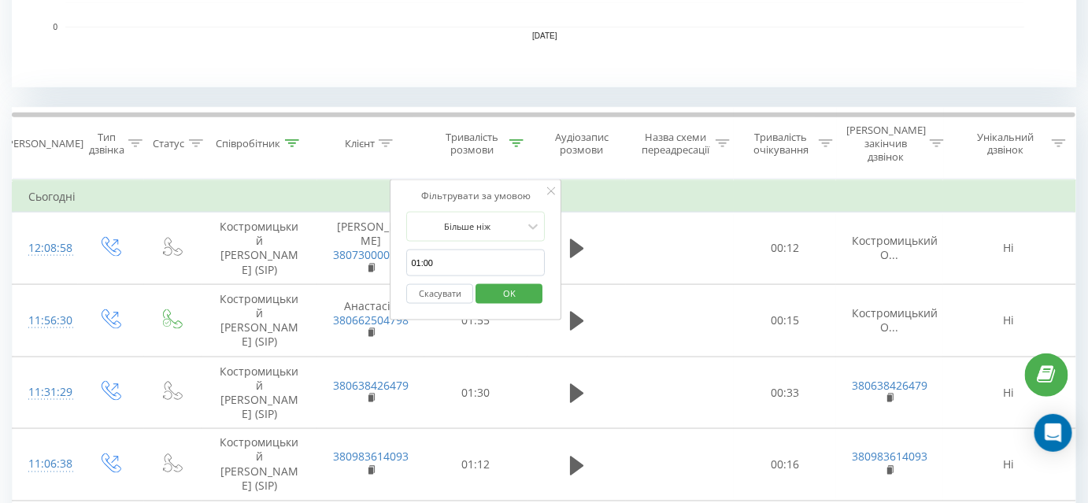
click at [444, 284] on button "Скасувати" at bounding box center [440, 294] width 67 height 20
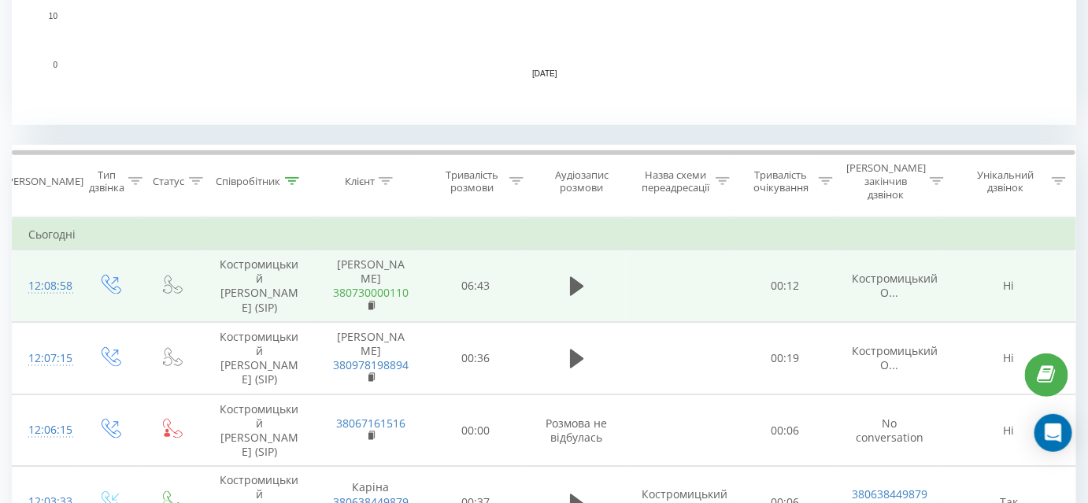
scroll to position [644, 0]
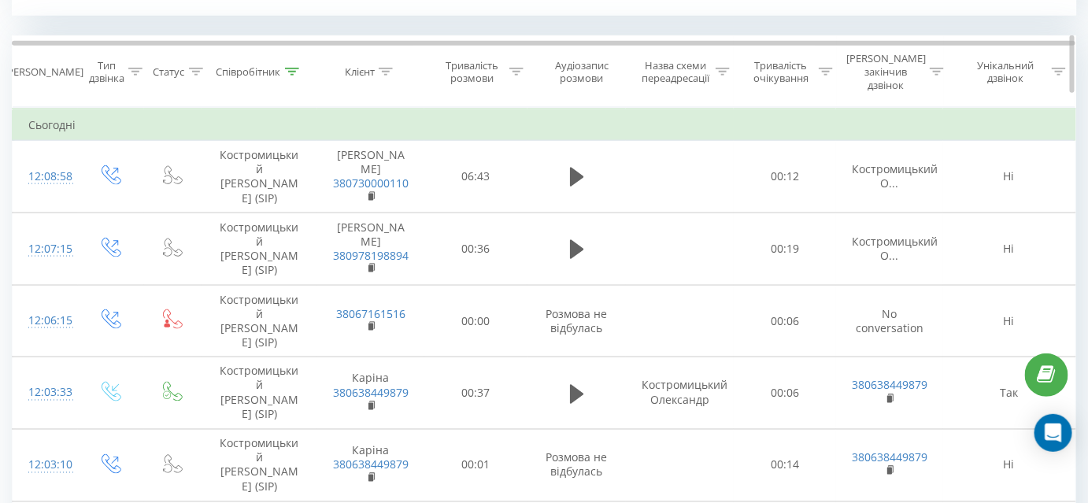
click at [520, 68] on icon at bounding box center [516, 72] width 14 height 8
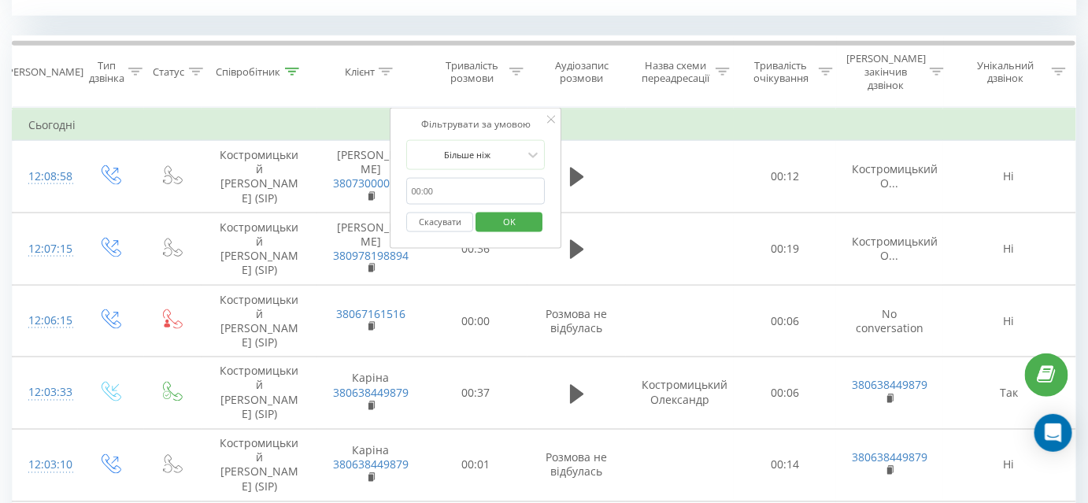
click at [484, 182] on input "01:00" at bounding box center [476, 192] width 139 height 28
type input "01:00"
click at [510, 209] on span "OK" at bounding box center [509, 221] width 44 height 24
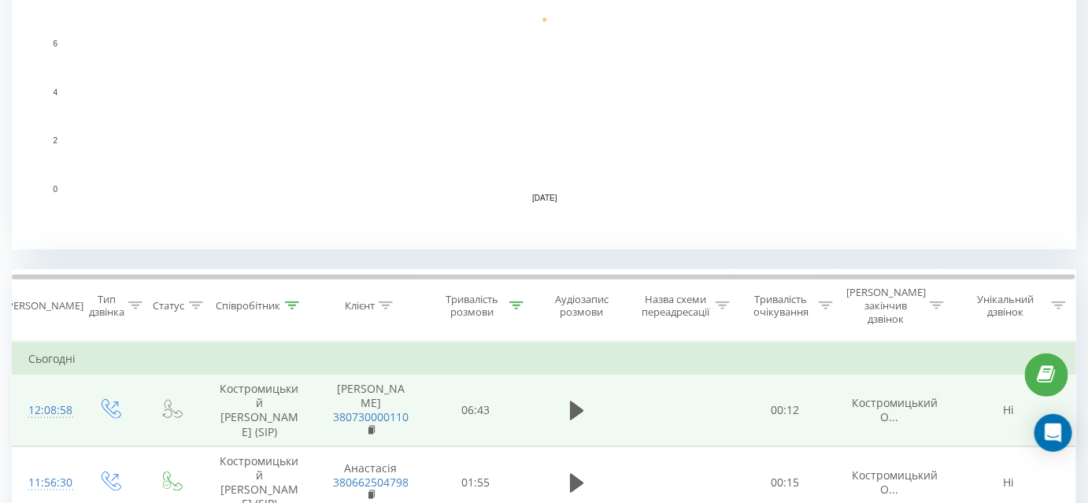
scroll to position [529, 0]
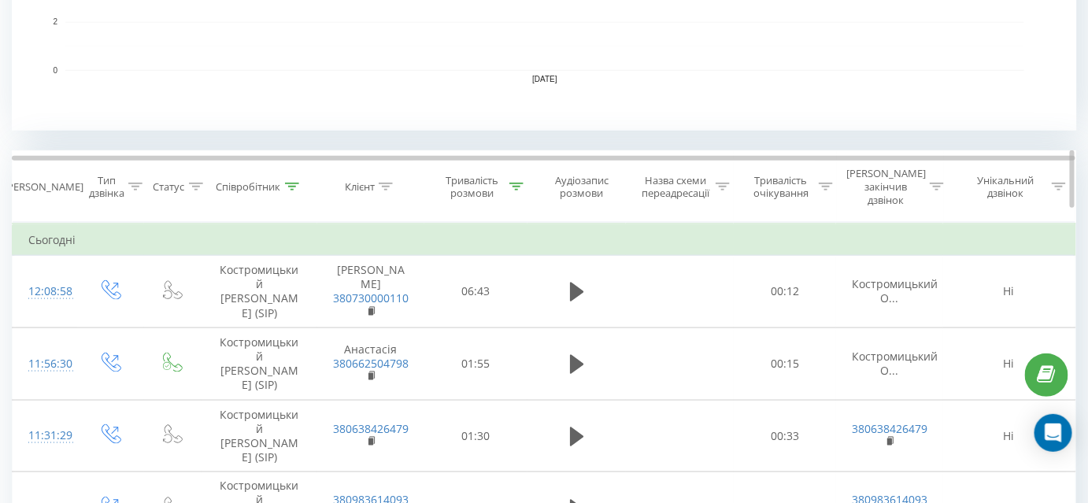
click at [296, 183] on icon at bounding box center [292, 187] width 14 height 8
click at [294, 184] on div at bounding box center [292, 186] width 14 height 13
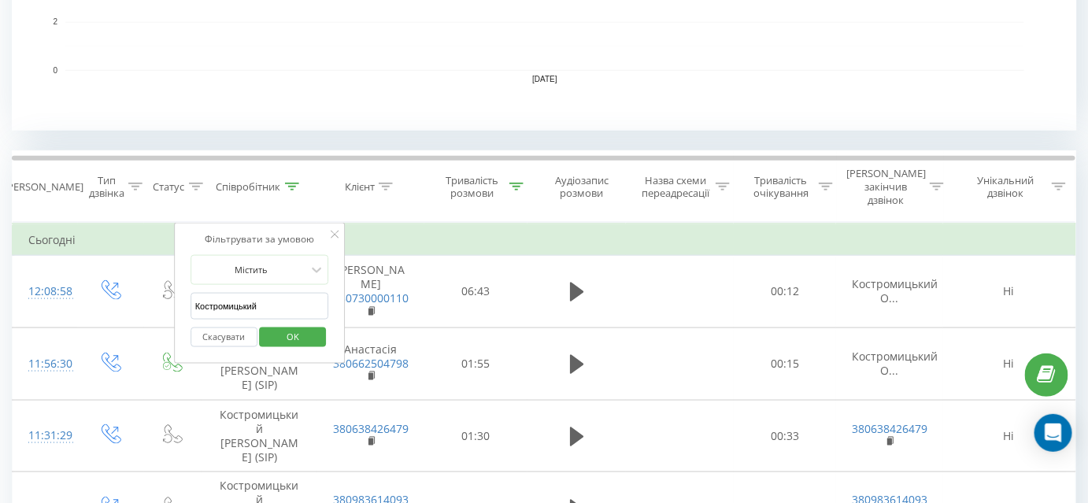
click at [262, 293] on input "Костромицький" at bounding box center [259, 307] width 139 height 28
type input "Тягло"
click button "OK" at bounding box center [293, 337] width 67 height 20
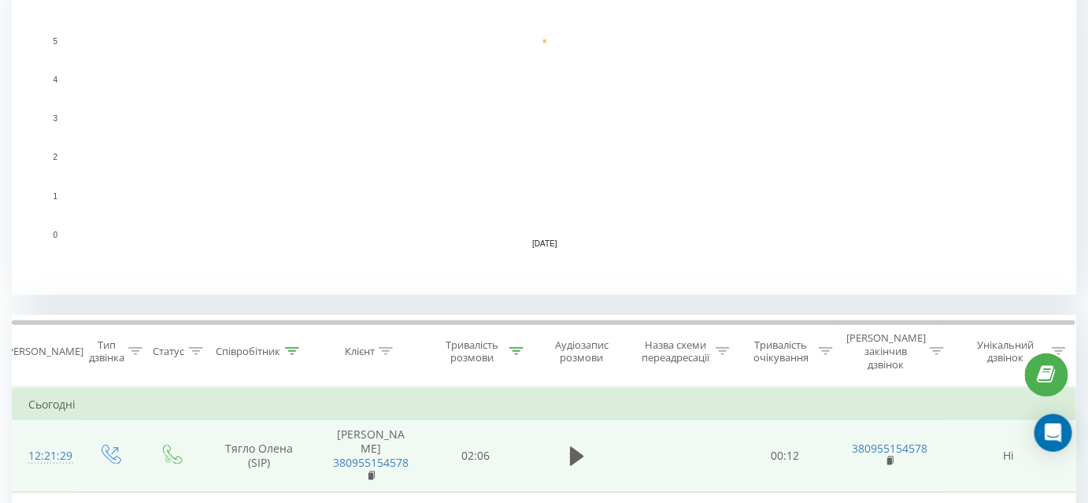
scroll to position [575, 0]
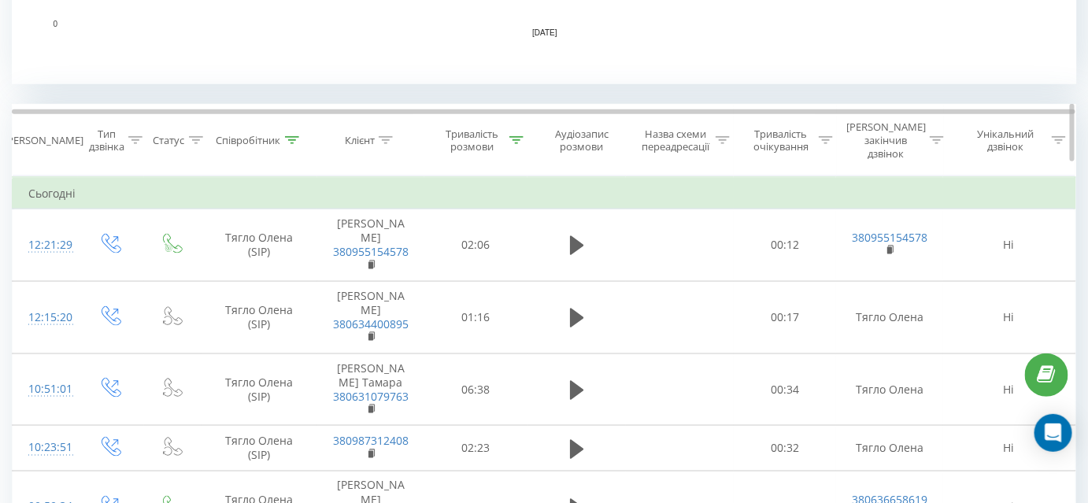
click at [290, 136] on icon at bounding box center [292, 140] width 14 height 8
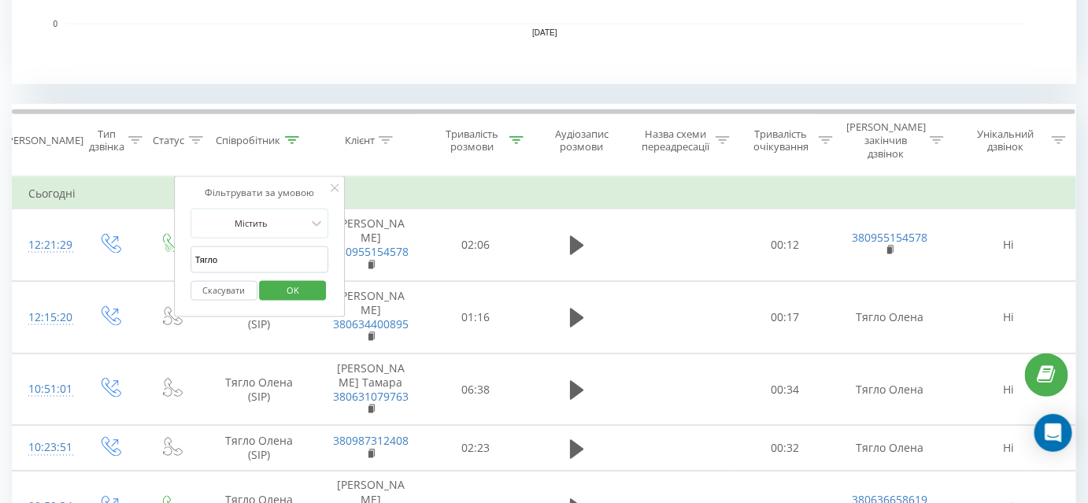
click at [242, 252] on input "Тягло" at bounding box center [259, 260] width 139 height 28
type input "Лучків"
click button "OK" at bounding box center [293, 291] width 67 height 20
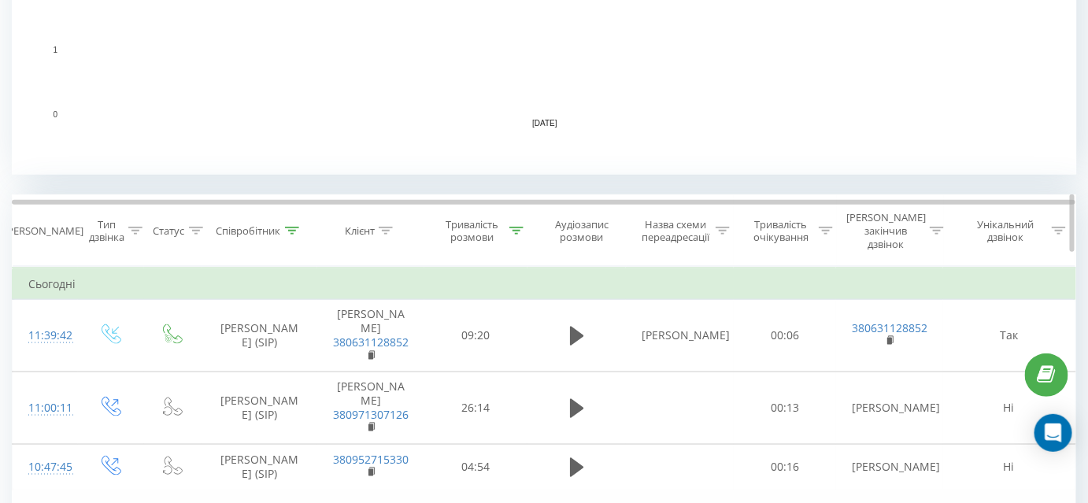
scroll to position [572, 0]
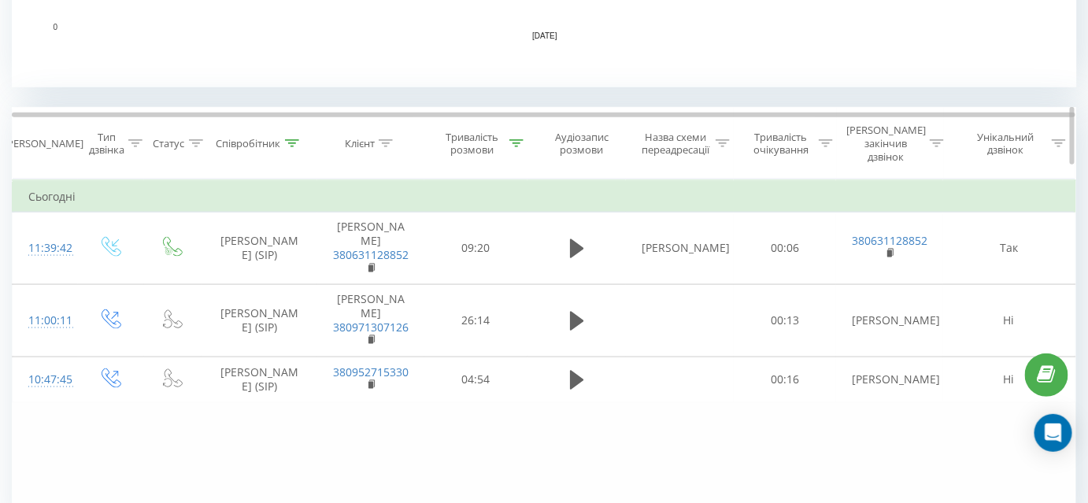
click at [290, 139] on icon at bounding box center [292, 143] width 14 height 8
click at [297, 139] on icon at bounding box center [292, 143] width 14 height 8
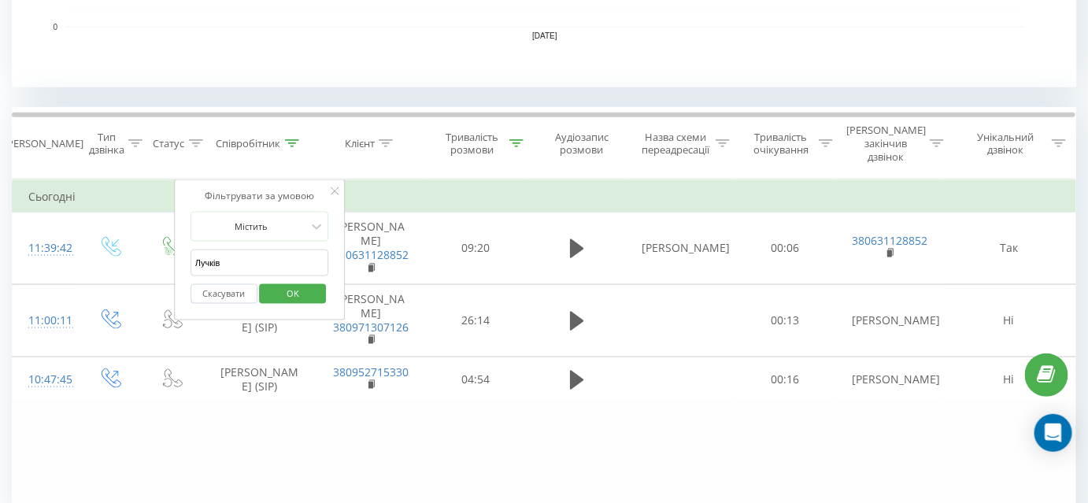
click at [270, 249] on input "Лучків" at bounding box center [259, 263] width 139 height 28
type input "Костромицький"
click button "OK" at bounding box center [293, 294] width 67 height 20
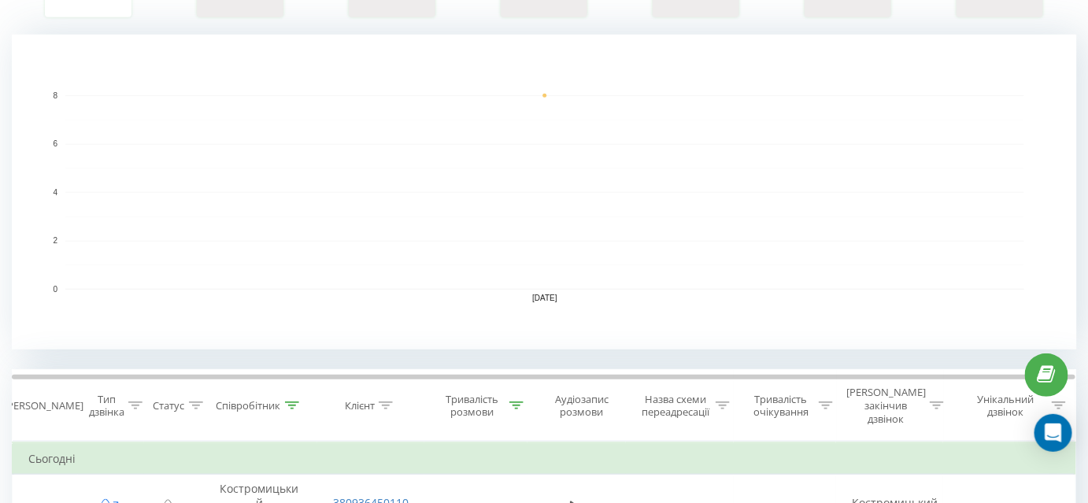
scroll to position [357, 0]
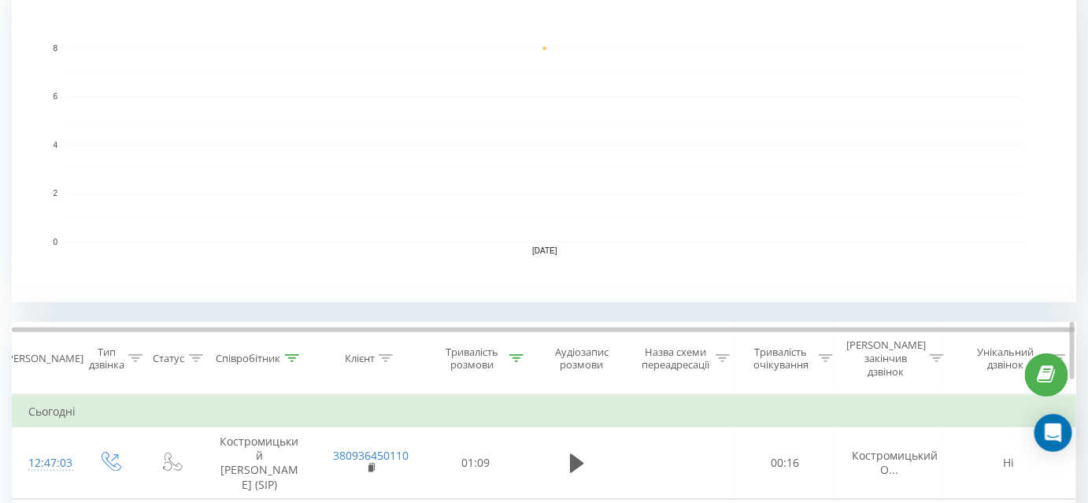
click at [520, 352] on div at bounding box center [516, 358] width 14 height 13
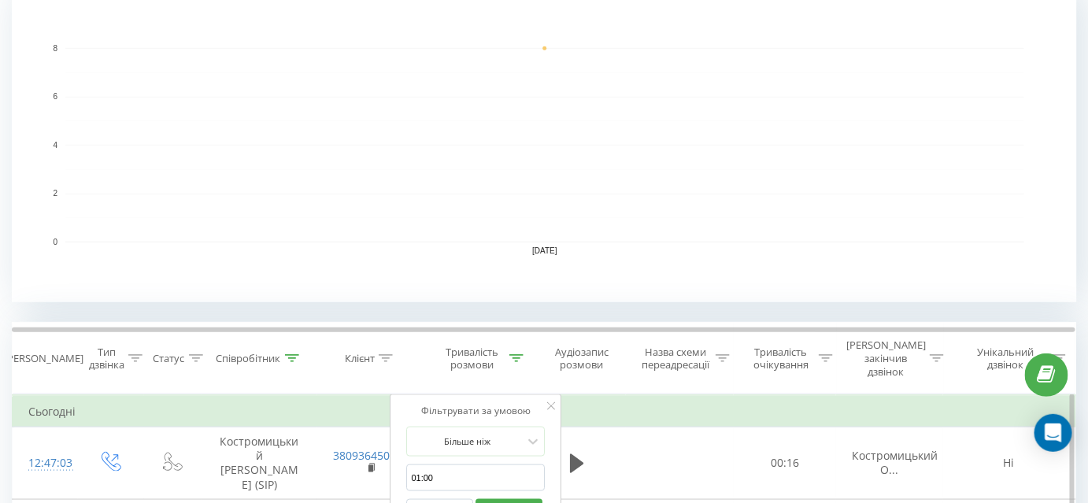
click at [444, 499] on button "Скасувати" at bounding box center [440, 509] width 67 height 20
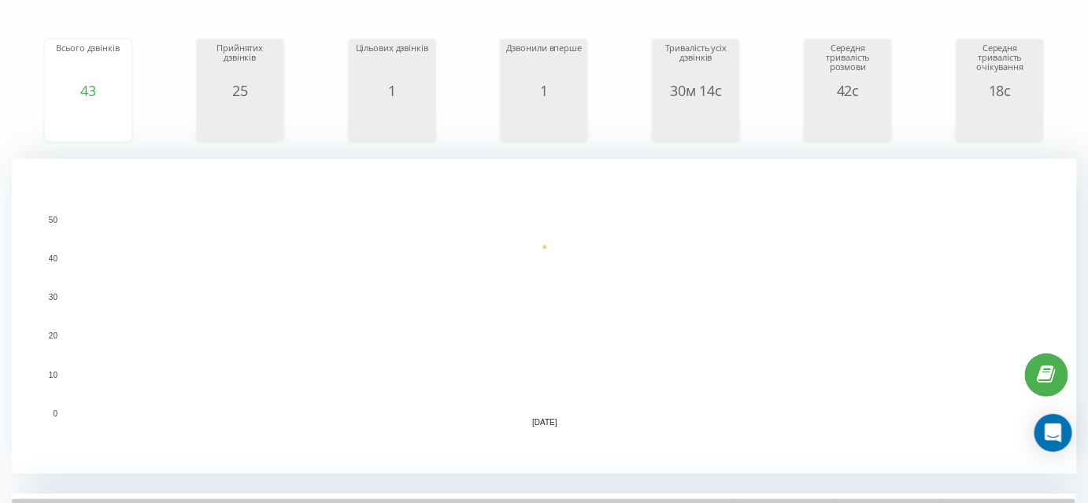
scroll to position [108, 0]
